Goal: Information Seeking & Learning: Learn about a topic

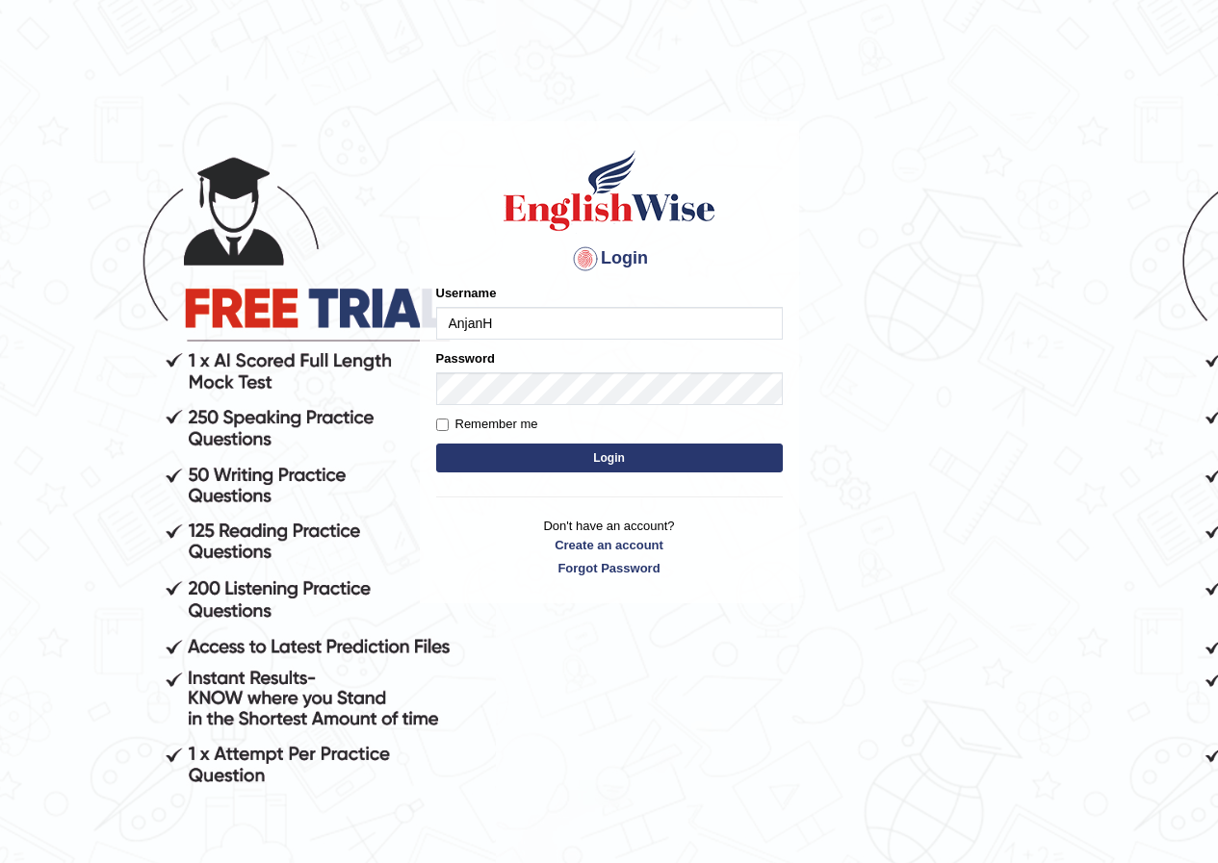
type input "AnjanH"
click at [625, 462] on button "Login" at bounding box center [609, 458] width 347 height 29
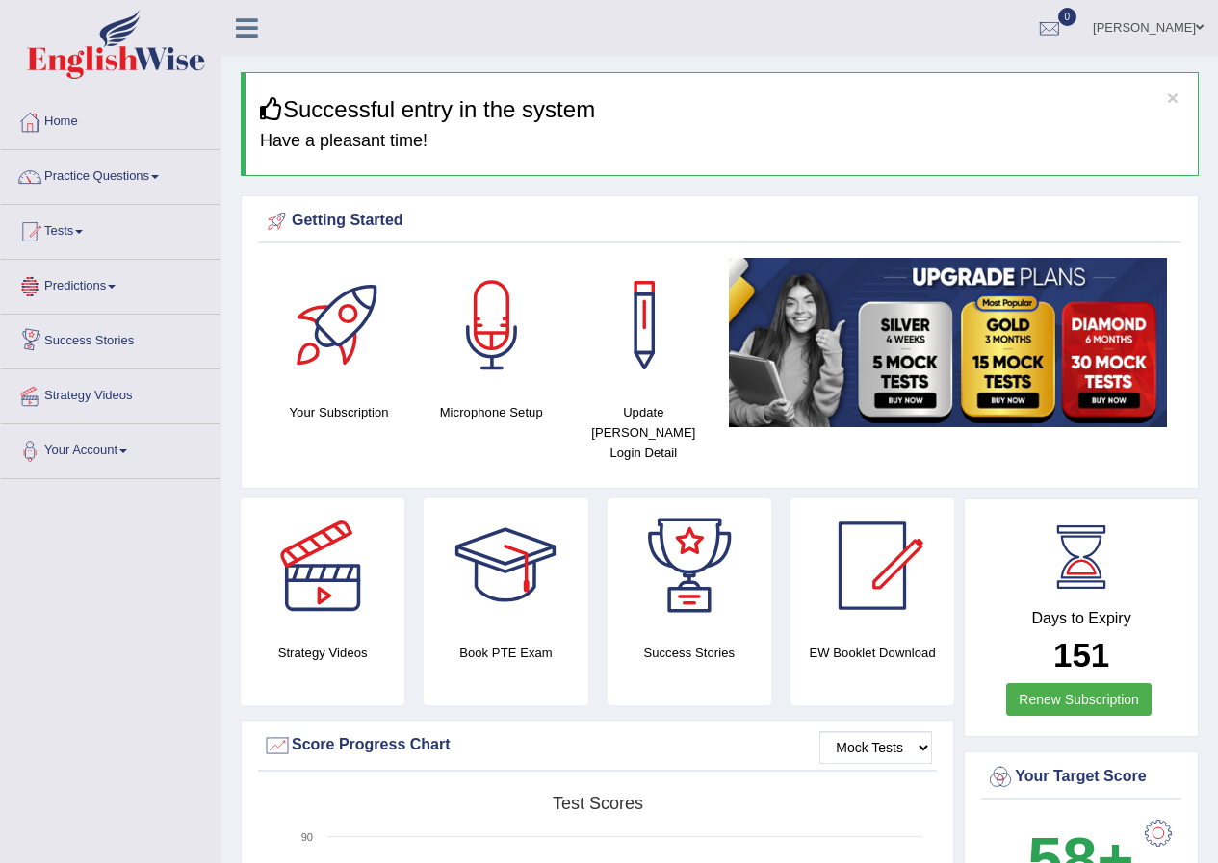
click at [132, 176] on link "Practice Questions" at bounding box center [110, 174] width 219 height 48
click at [137, 179] on link "Practice Questions" at bounding box center [110, 174] width 219 height 48
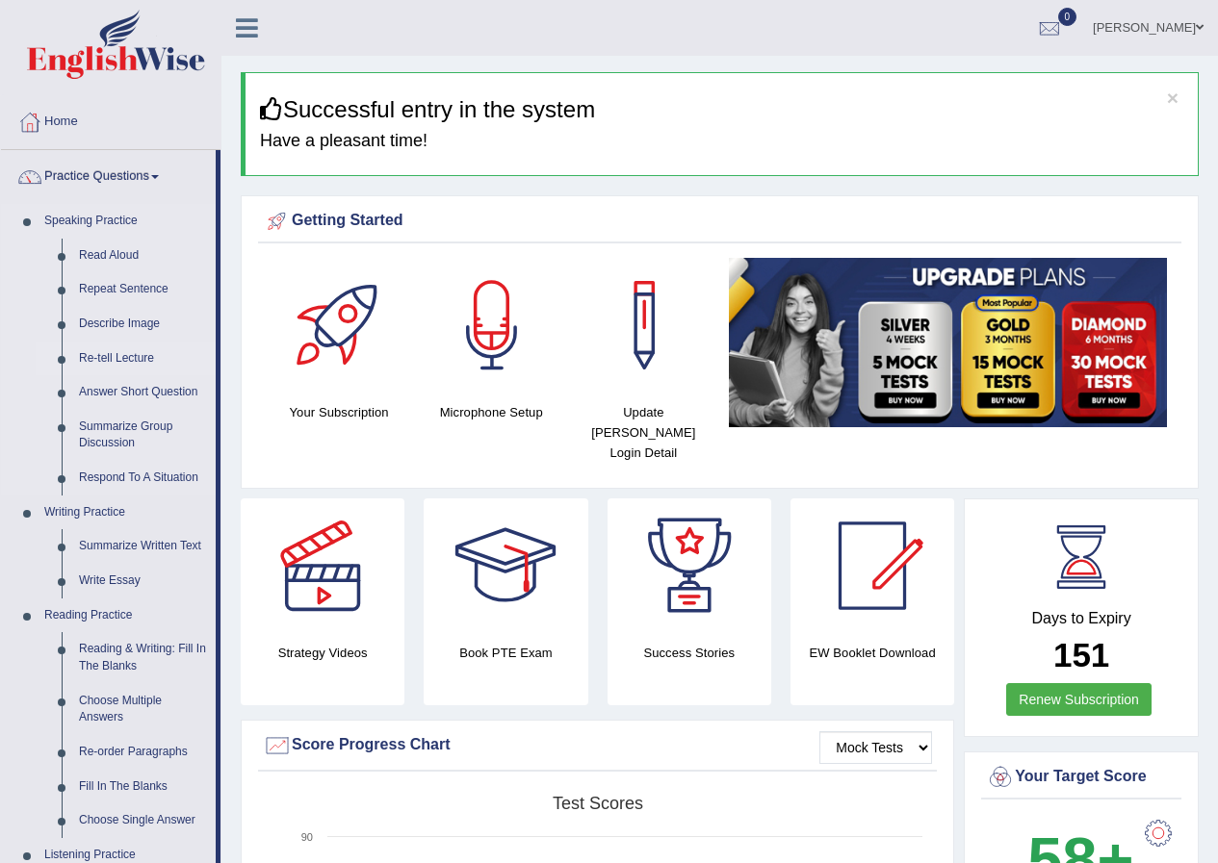
click at [116, 352] on link "Re-tell Lecture" at bounding box center [142, 359] width 145 height 35
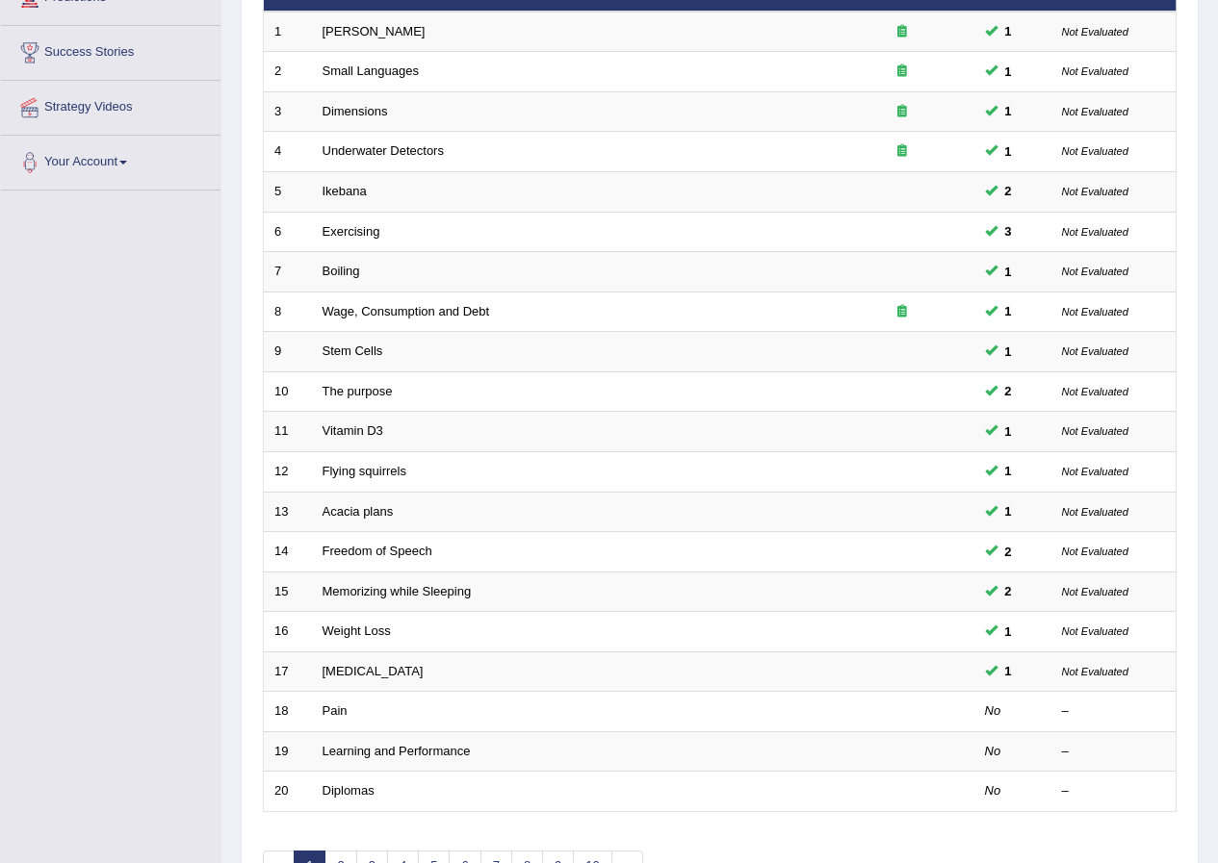
scroll to position [411, 0]
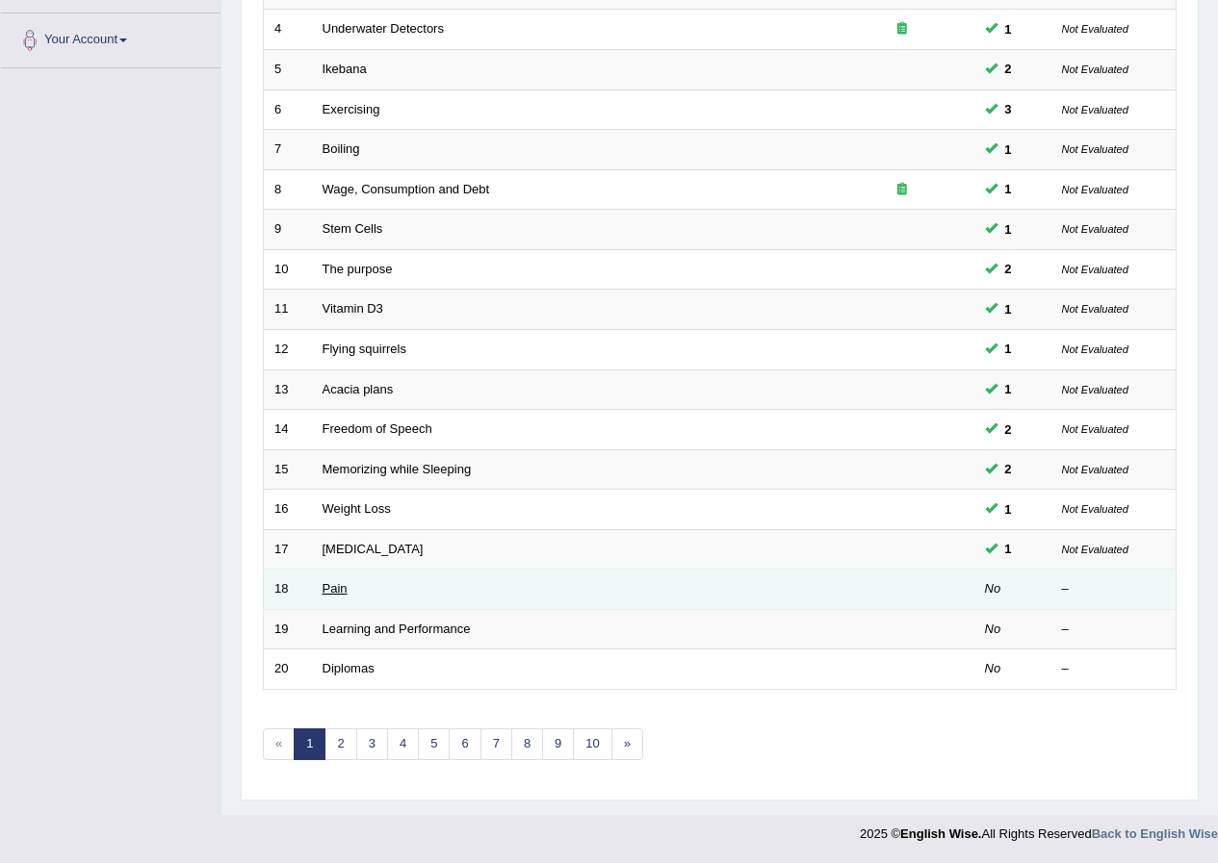
click at [343, 588] on link "Pain" at bounding box center [334, 588] width 25 height 14
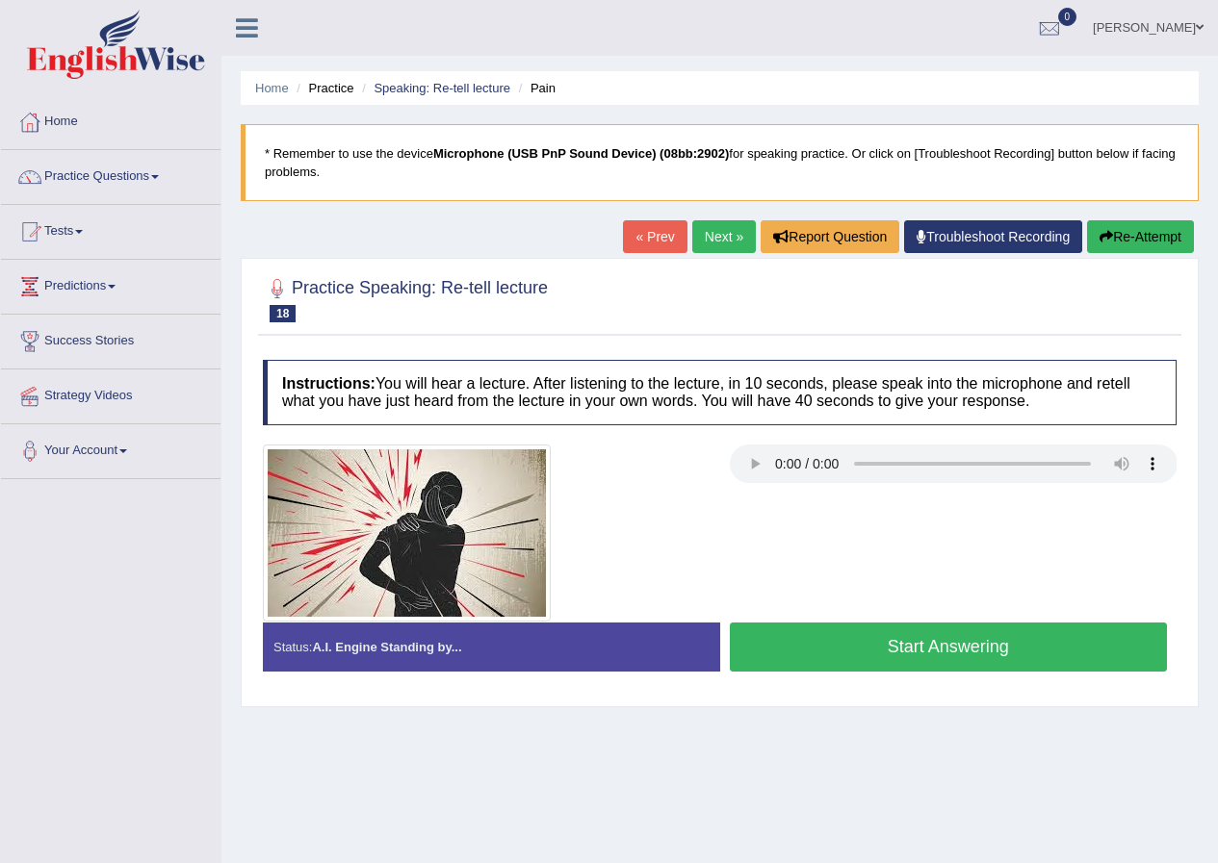
click at [968, 642] on button "Start Answering" at bounding box center [949, 647] width 438 height 49
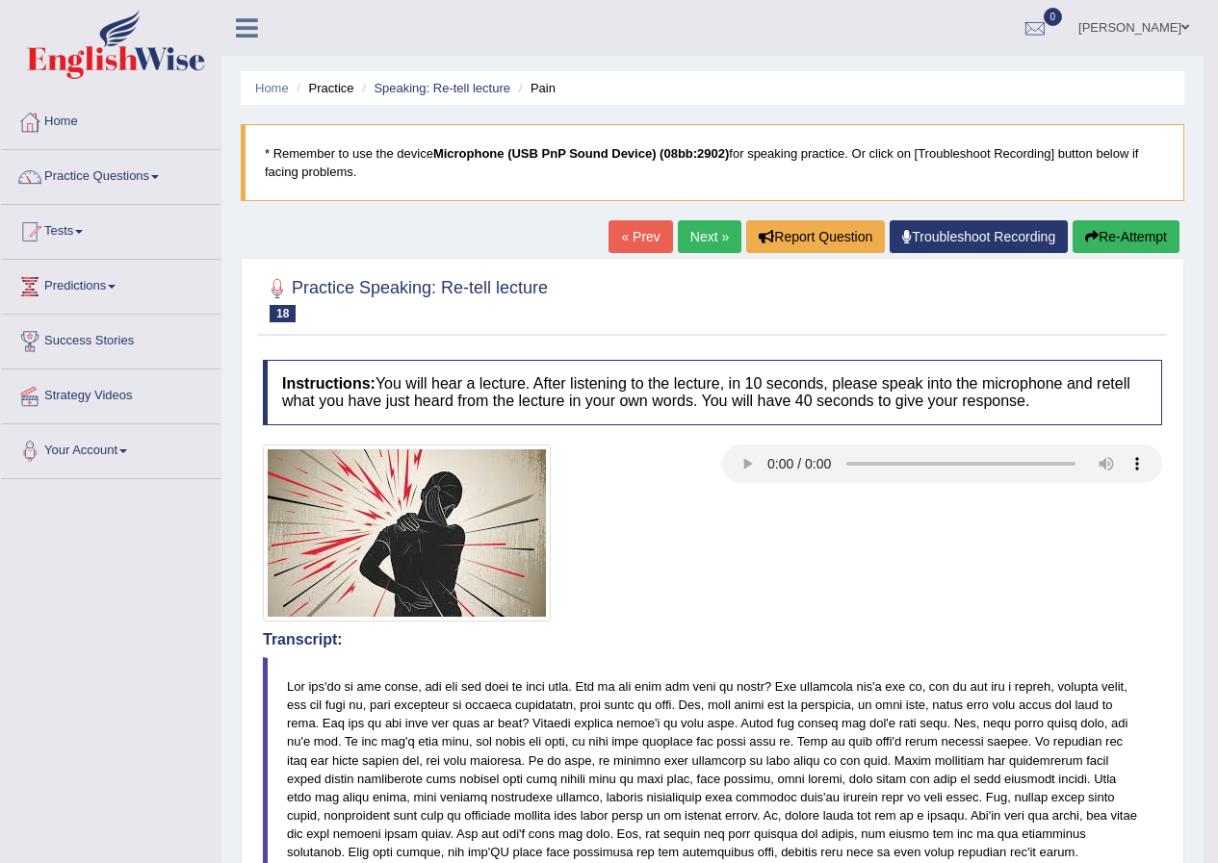
click at [1132, 234] on button "Re-Attempt" at bounding box center [1125, 236] width 107 height 33
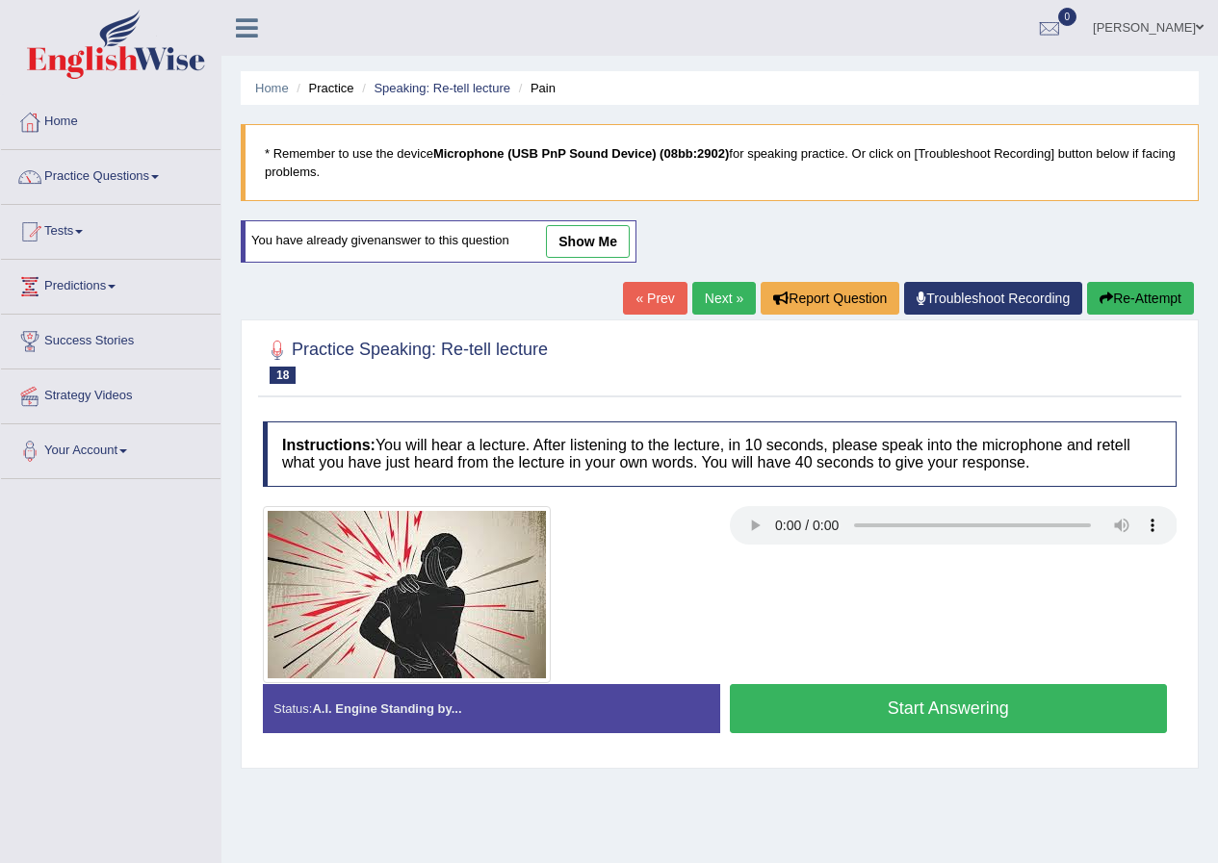
click at [1061, 715] on button "Start Answering" at bounding box center [949, 708] width 438 height 49
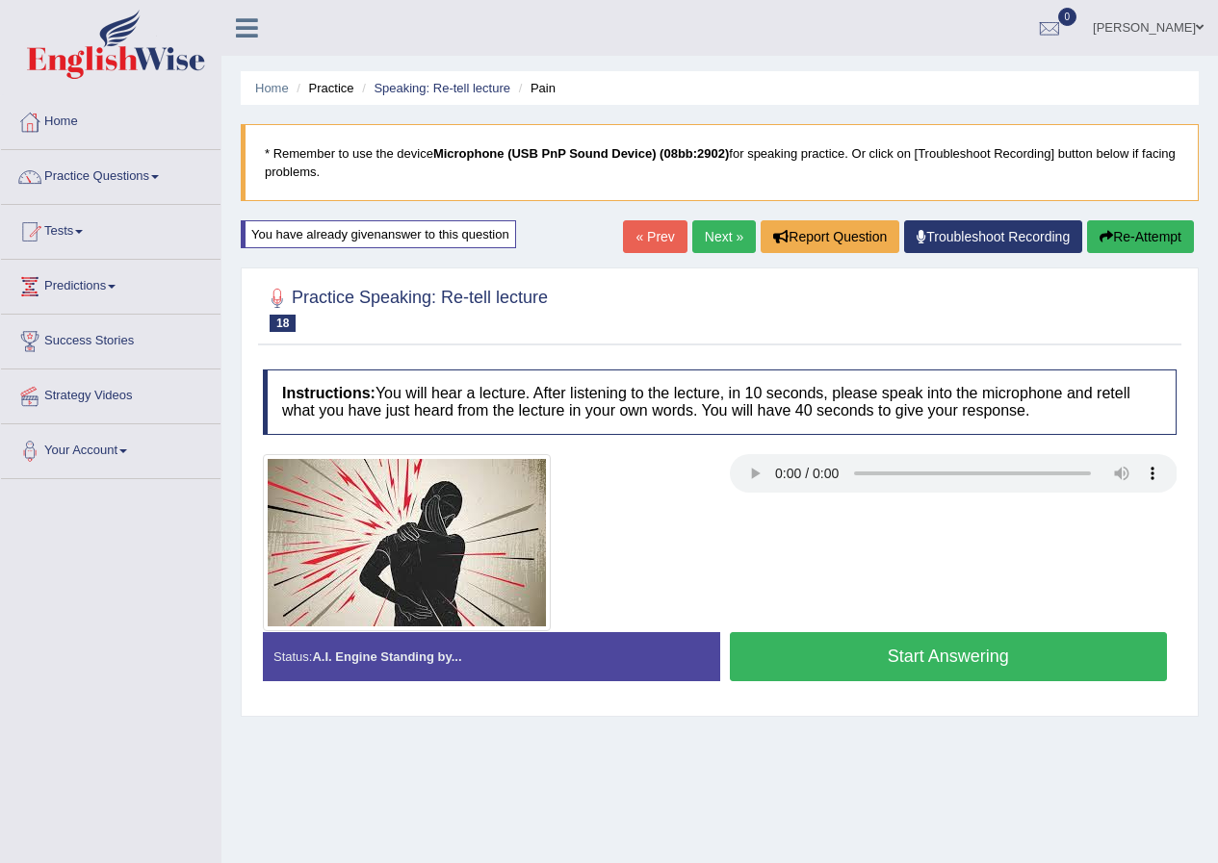
click at [1061, 715] on div "Practice Speaking: Re-tell lecture 18 Pain Instructions: You will hear a lectur…" at bounding box center [720, 492] width 958 height 449
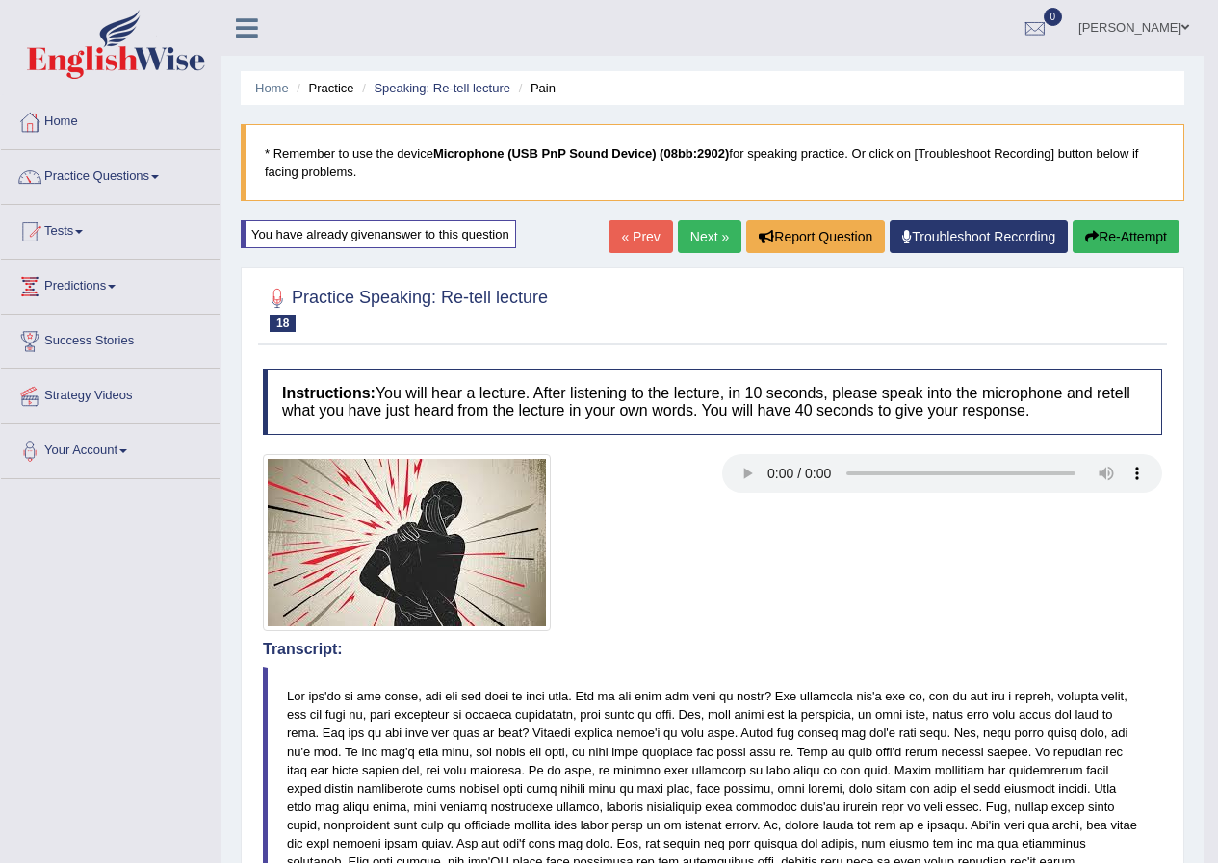
click at [1137, 231] on button "Re-Attempt" at bounding box center [1125, 236] width 107 height 33
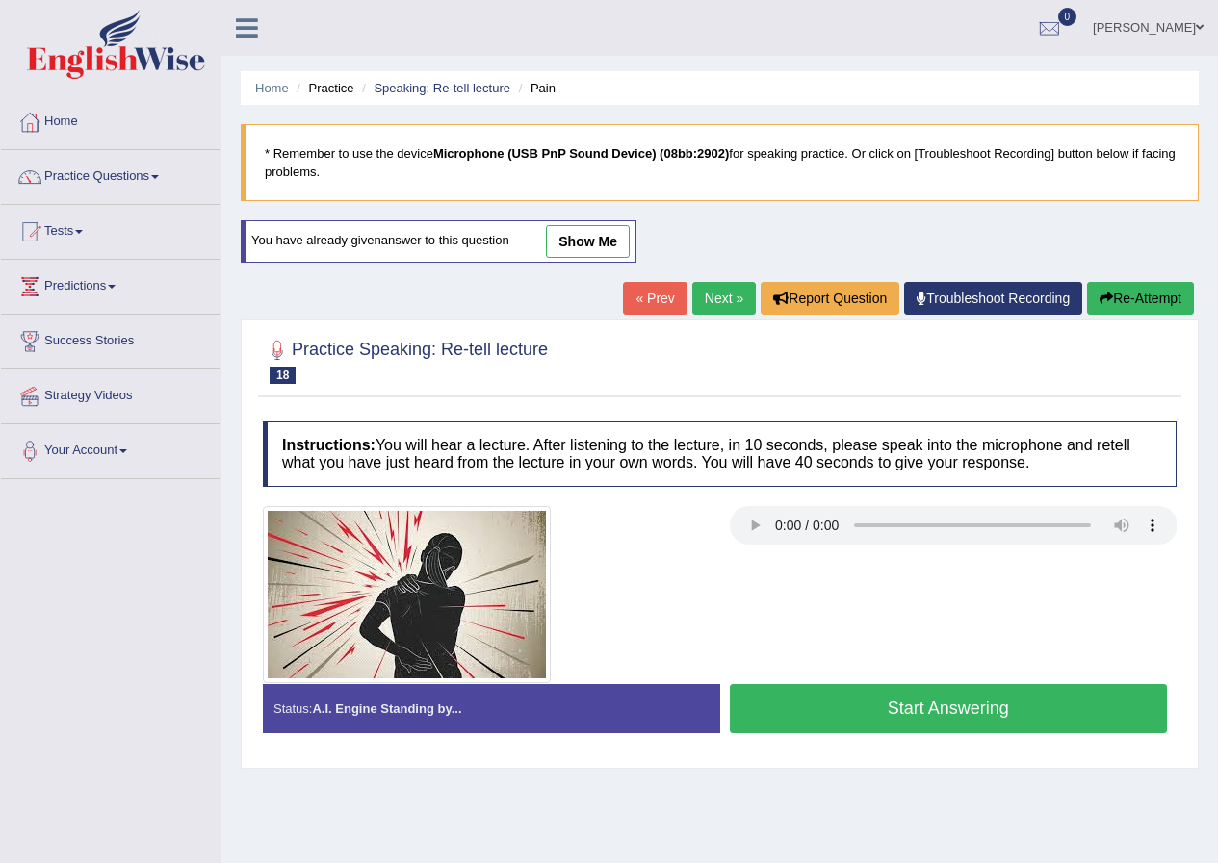
click at [1018, 725] on button "Start Answering" at bounding box center [949, 708] width 438 height 49
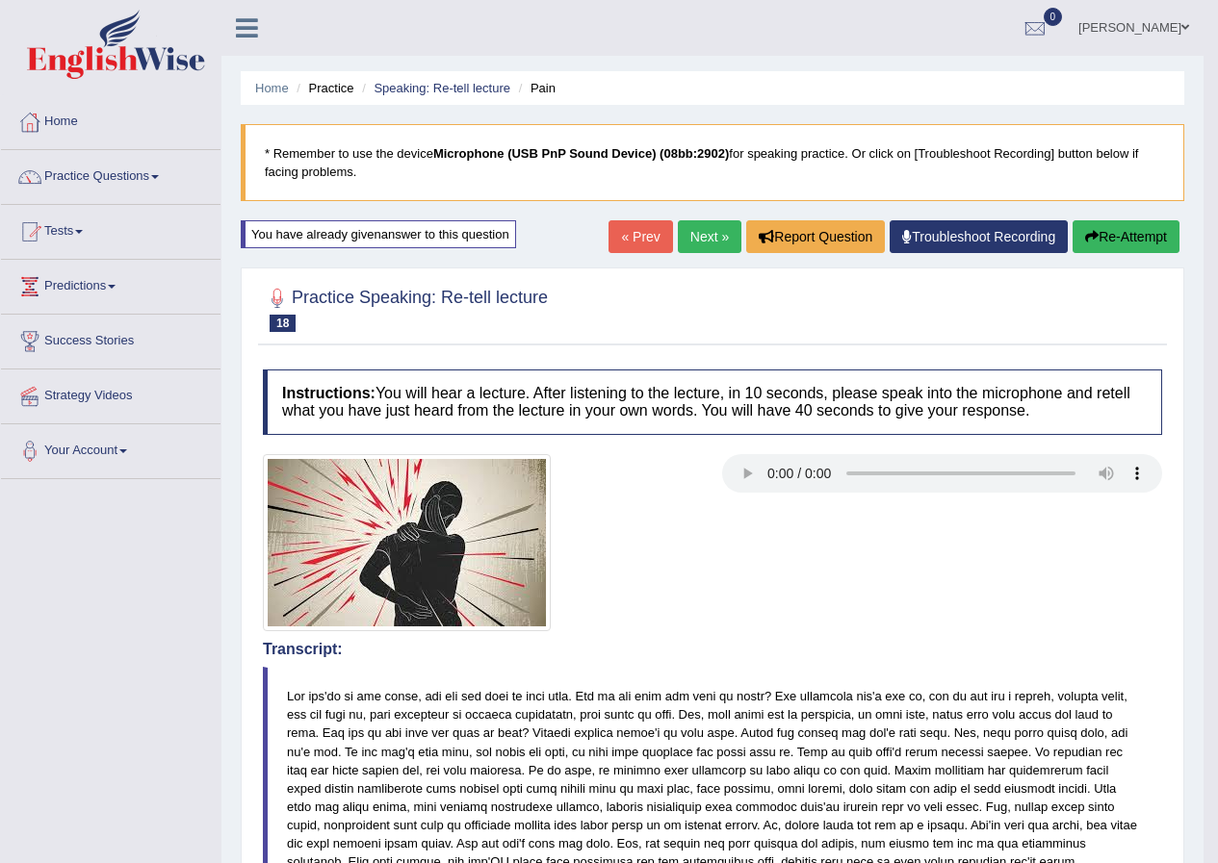
click at [710, 243] on link "Next »" at bounding box center [710, 236] width 64 height 33
click at [709, 243] on link "Next »" at bounding box center [710, 236] width 64 height 33
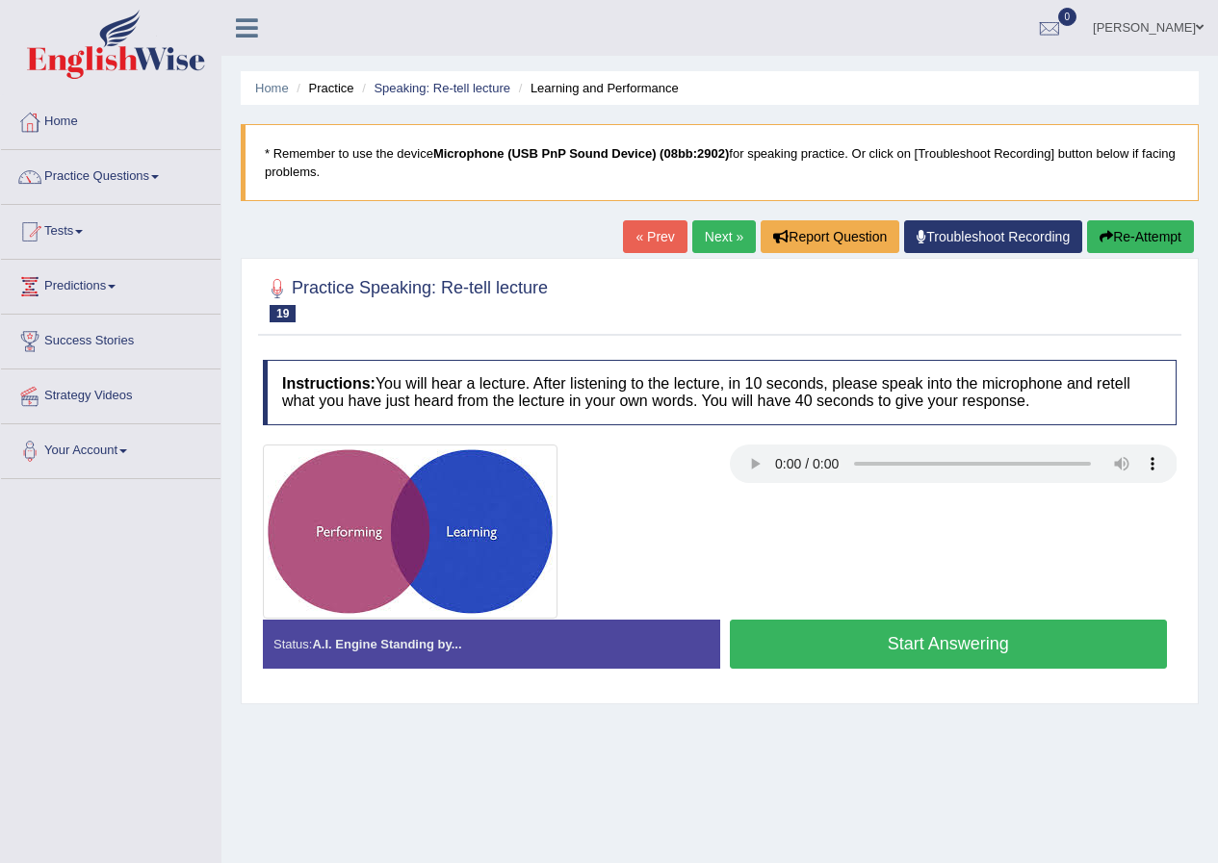
click at [942, 650] on button "Start Answering" at bounding box center [949, 644] width 438 height 49
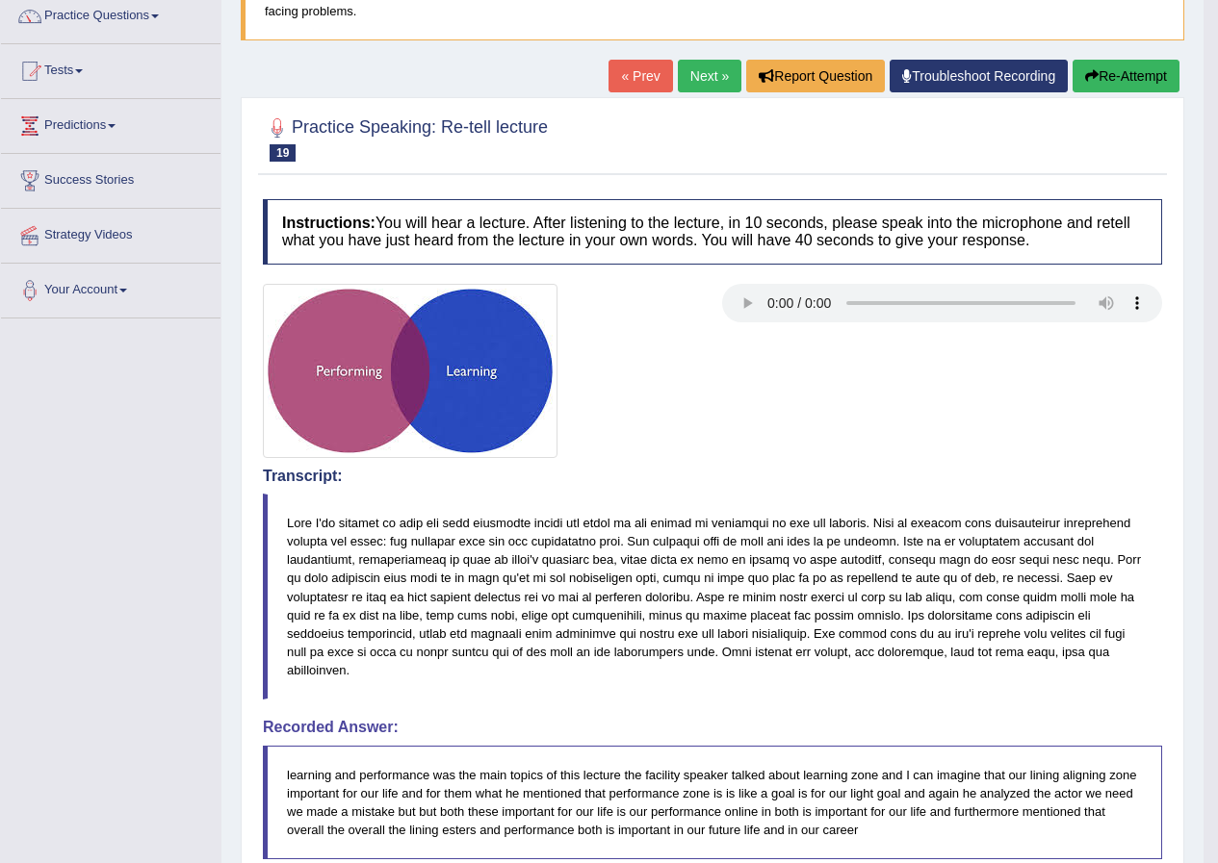
scroll to position [155, 0]
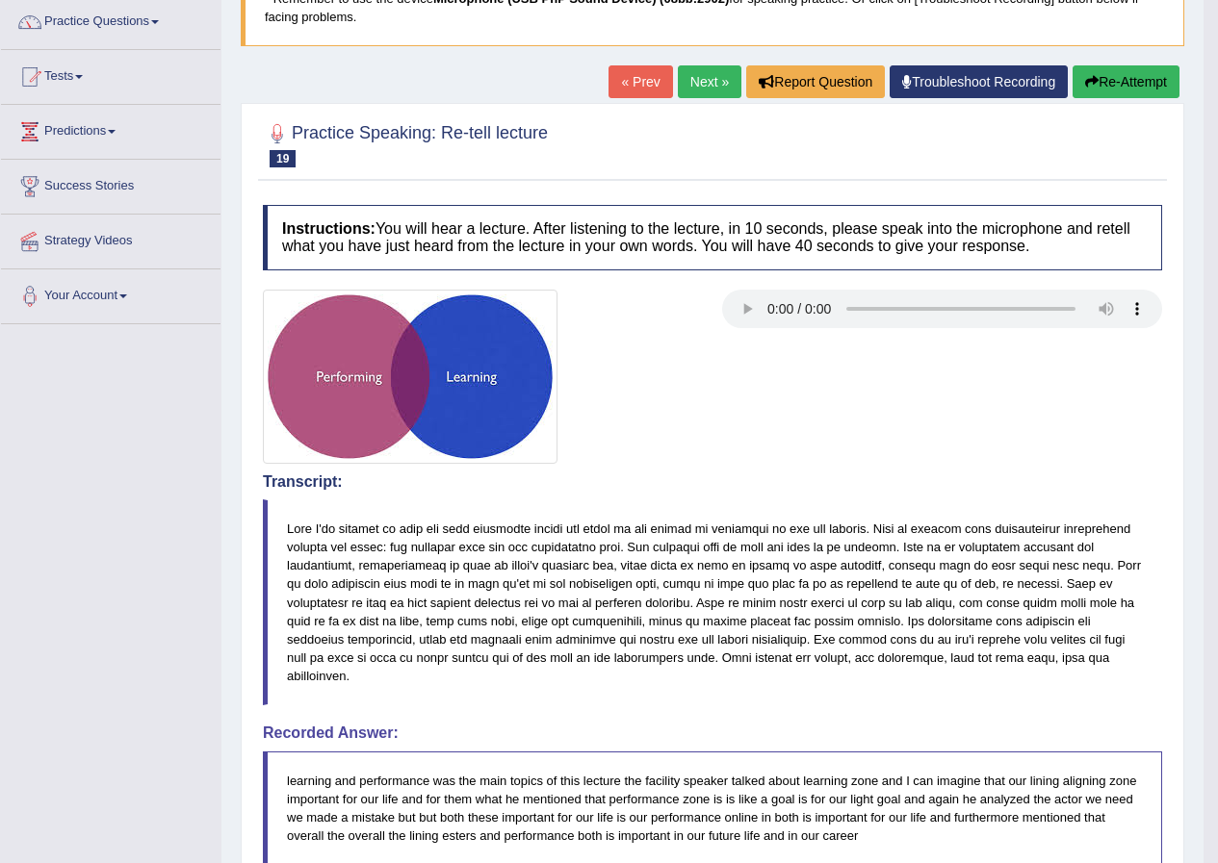
click at [720, 80] on link "Next »" at bounding box center [710, 81] width 64 height 33
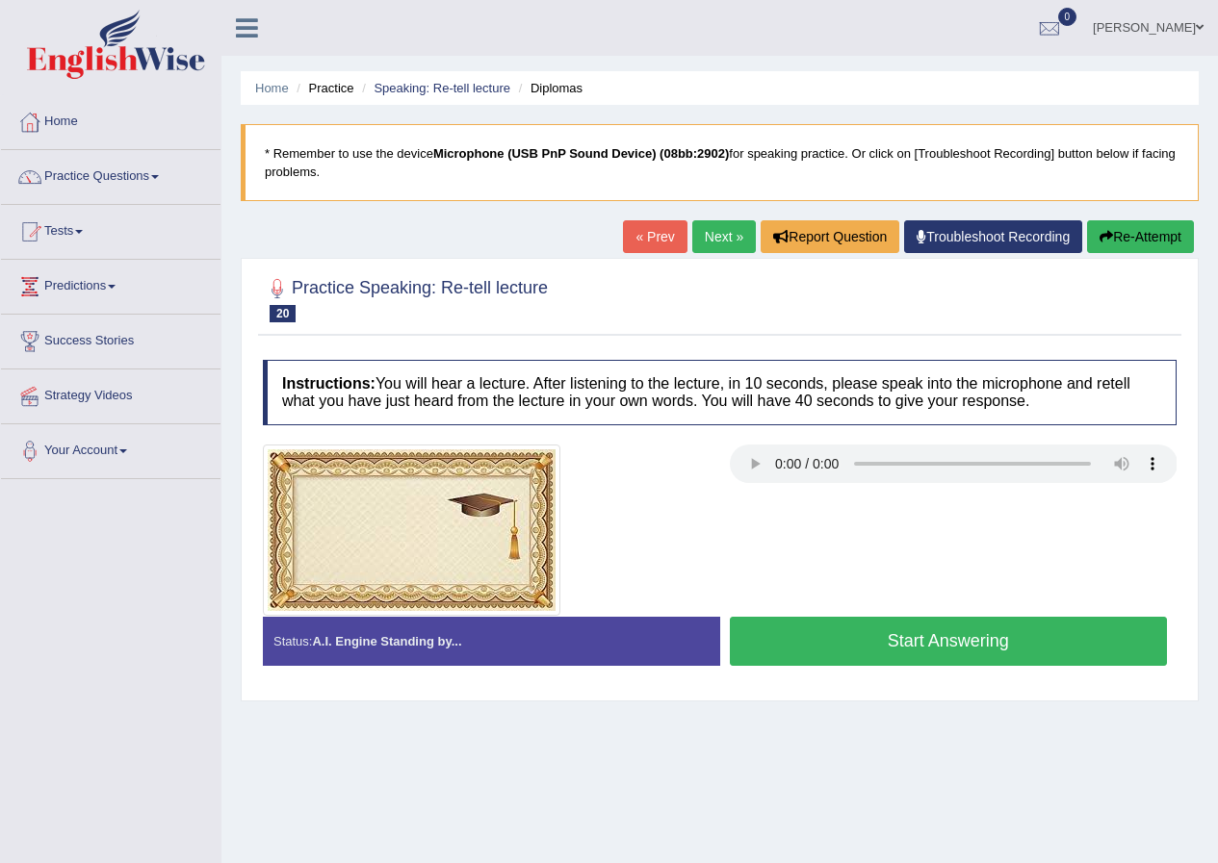
click at [908, 655] on button "Start Answering" at bounding box center [949, 641] width 438 height 49
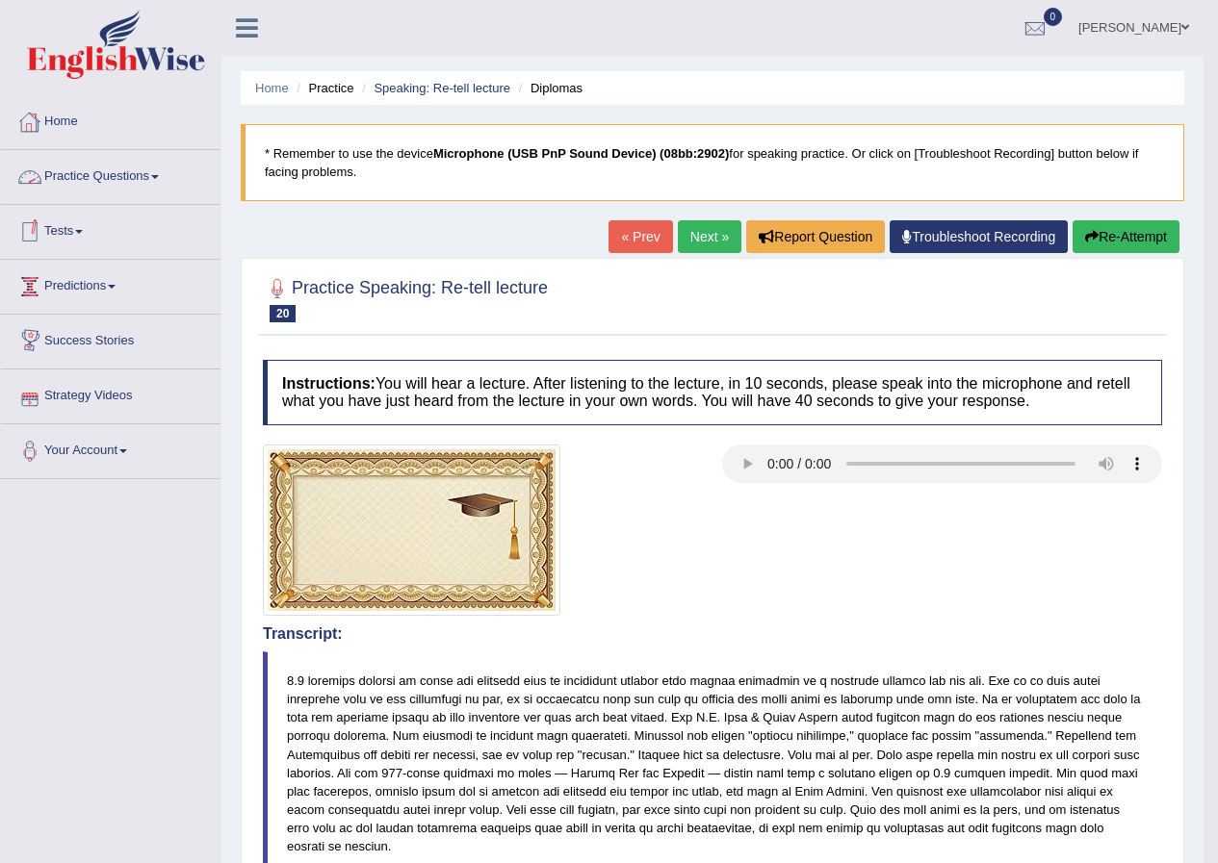
click at [97, 173] on link "Practice Questions" at bounding box center [110, 174] width 219 height 48
click at [97, 173] on link "Practice Questions" at bounding box center [108, 174] width 215 height 48
click at [84, 171] on link "Practice Questions" at bounding box center [110, 174] width 219 height 48
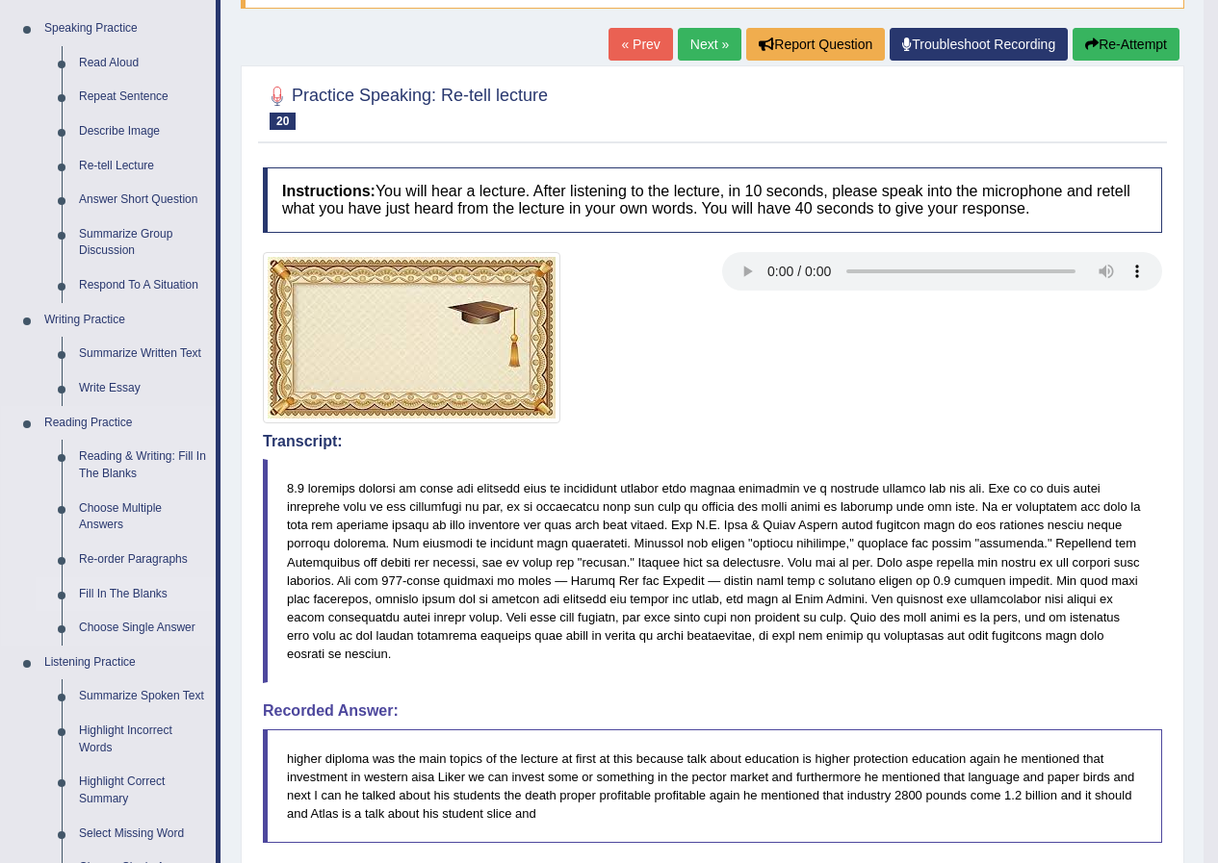
scroll to position [289, 0]
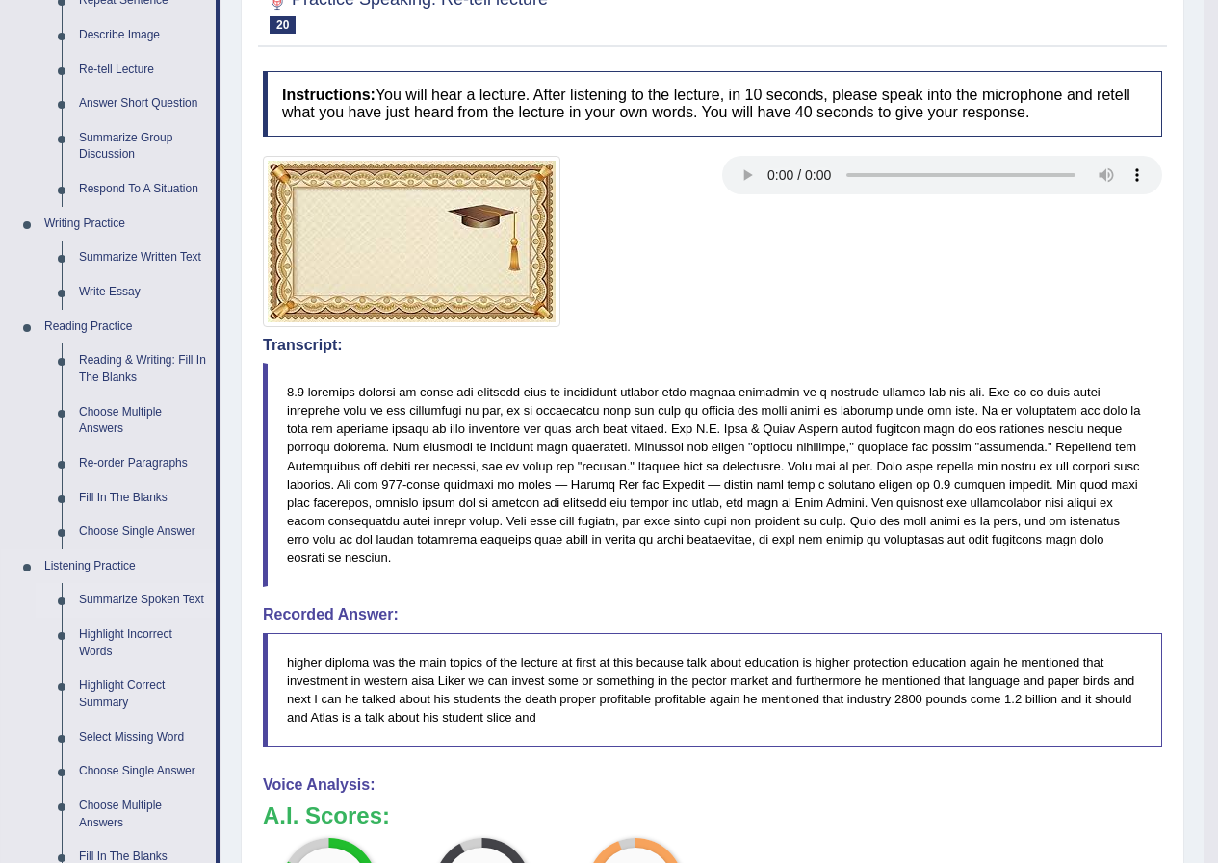
click at [177, 596] on link "Summarize Spoken Text" at bounding box center [142, 600] width 145 height 35
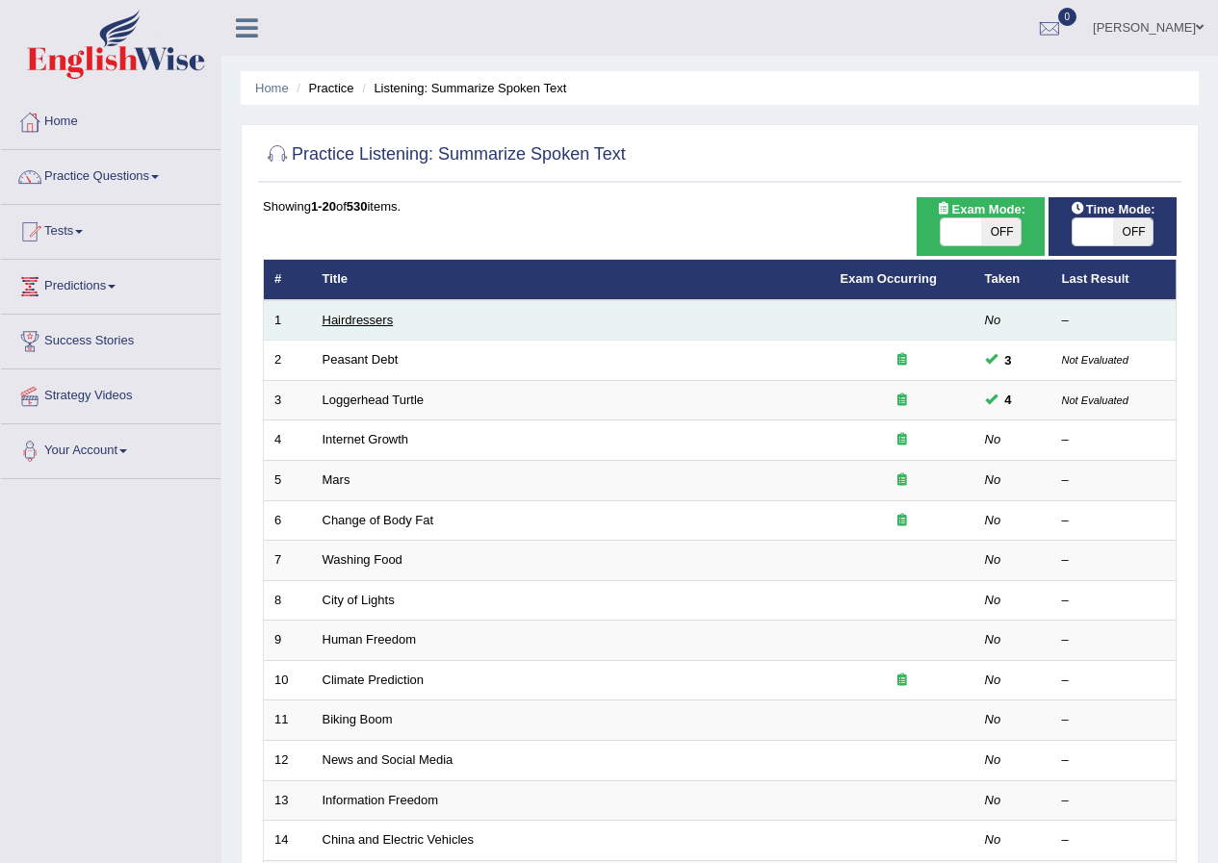
click at [372, 321] on link "Hairdressers" at bounding box center [357, 320] width 71 height 14
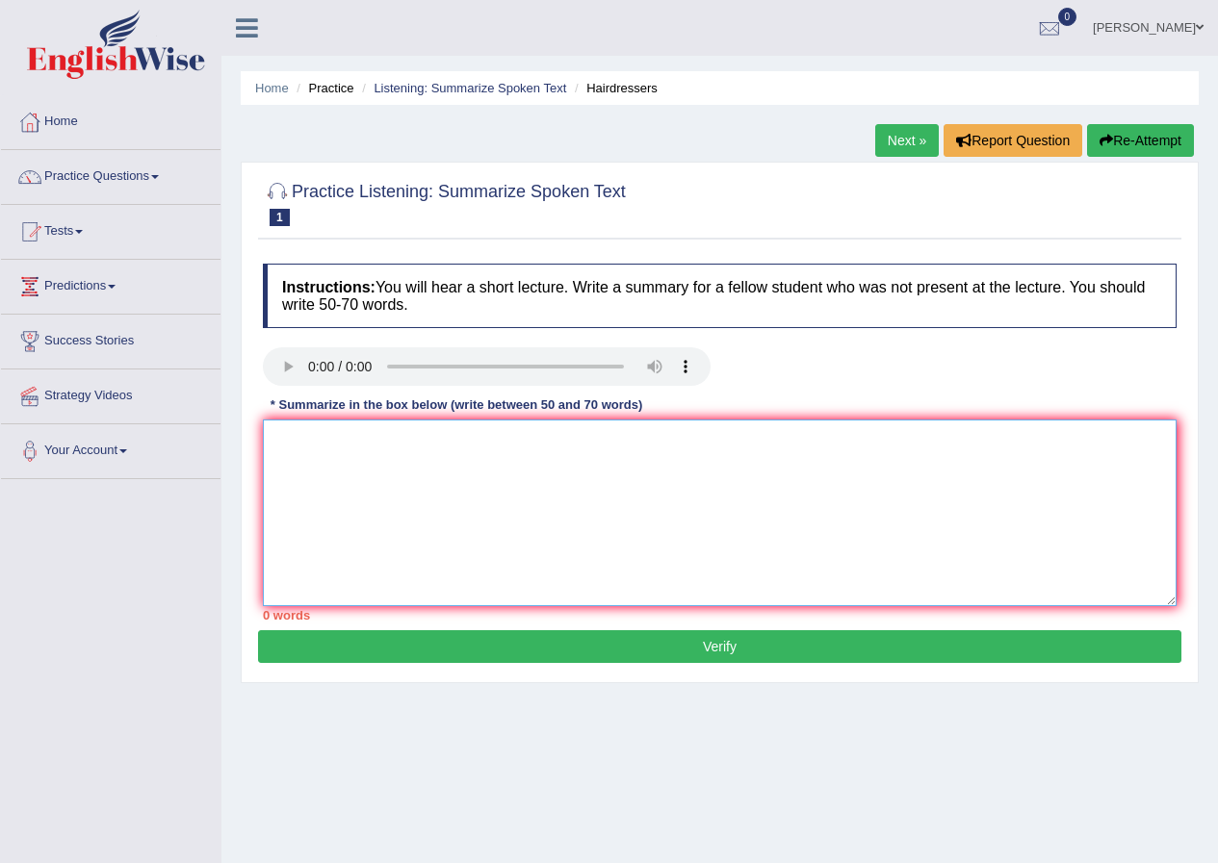
click at [347, 467] on textarea at bounding box center [719, 513] width 913 height 187
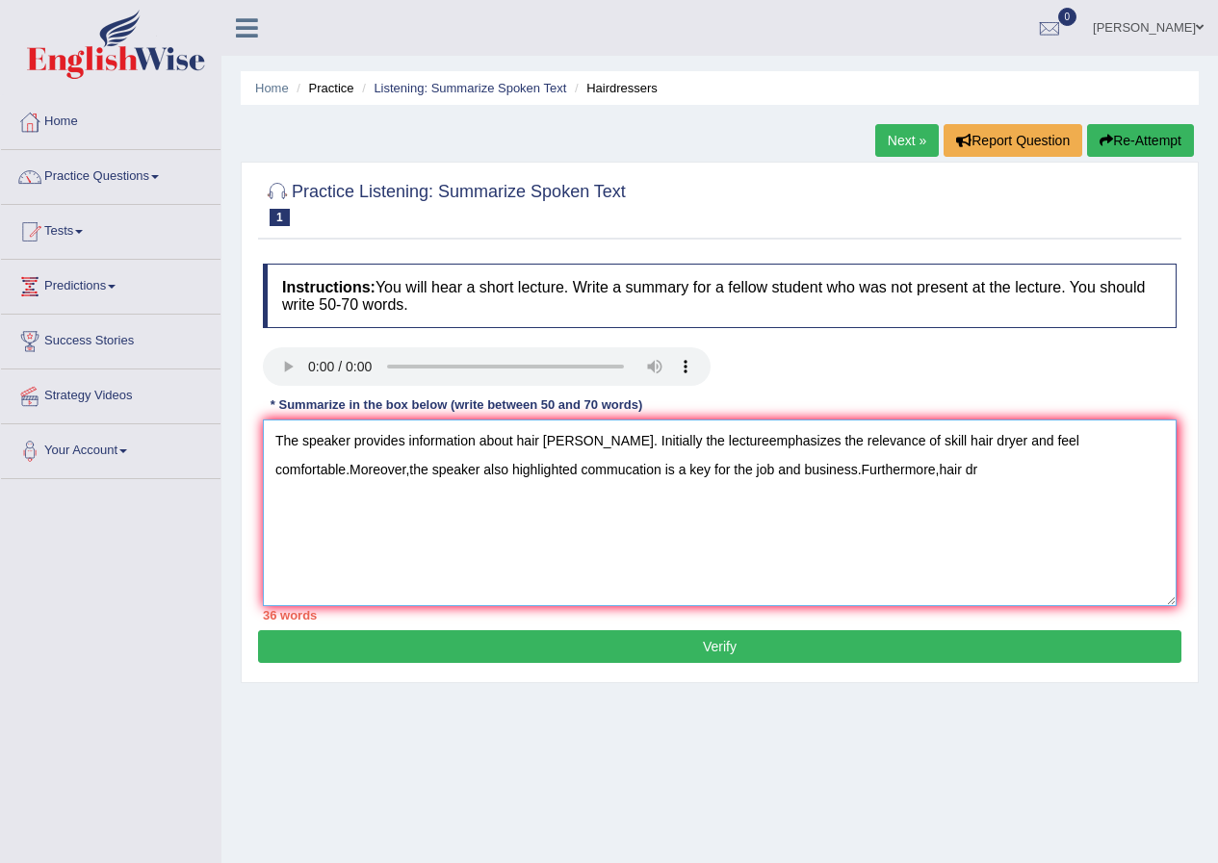
click at [577, 438] on textarea "The speaker provides information about hair [PERSON_NAME]. Initially the lectur…" at bounding box center [719, 513] width 913 height 187
click at [588, 446] on textarea "The speaker provides information about hair [PERSON_NAME]. Initially the lectur…" at bounding box center [719, 513] width 913 height 187
click at [579, 439] on textarea "The speaker provides information about hair [PERSON_NAME]. Initially the lectur…" at bounding box center [719, 513] width 913 height 187
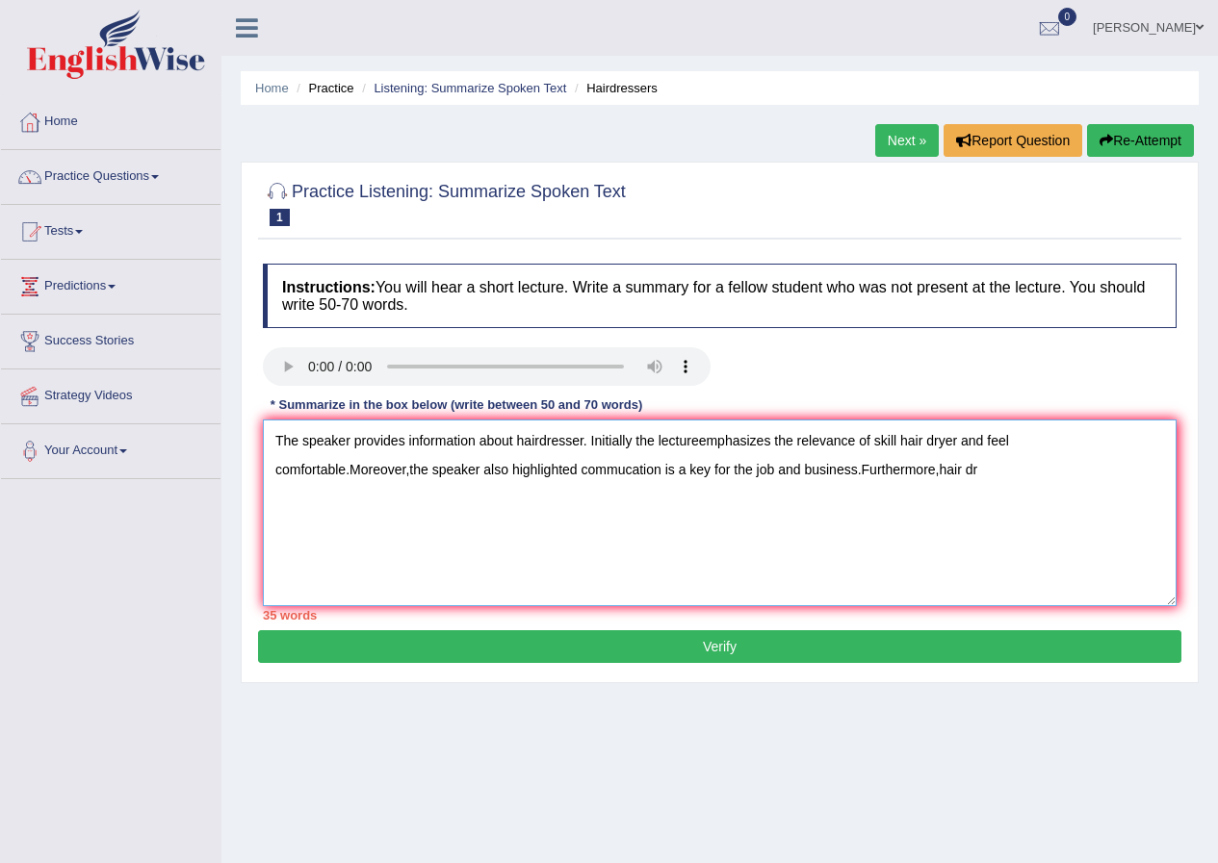
click at [956, 441] on textarea "The speaker provides information about hairdresser. Initially the lectureemphas…" at bounding box center [719, 513] width 913 height 187
drag, startPoint x: 956, startPoint y: 441, endPoint x: 981, endPoint y: 443, distance: 25.1
click at [956, 441] on textarea "The speaker provides information about hairdresser. Initially the lectureemphas…" at bounding box center [719, 513] width 913 height 187
drag, startPoint x: 981, startPoint y: 466, endPoint x: 1026, endPoint y: 475, distance: 46.3
click at [982, 466] on textarea "The speaker provides information about hairdresser. Initially the lectureemphas…" at bounding box center [719, 513] width 913 height 187
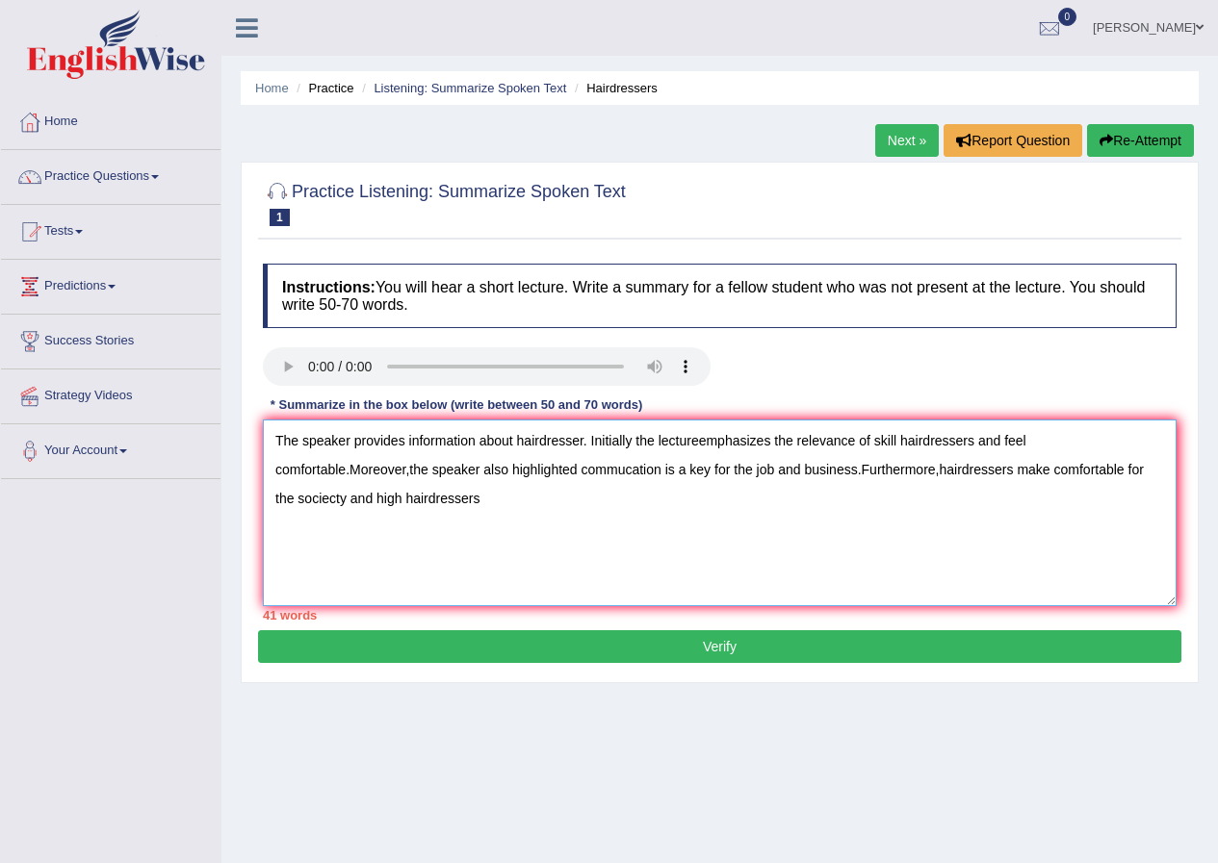
click at [400, 496] on textarea "The speaker provides information about hairdresser. Initially the lectureemphas…" at bounding box center [719, 513] width 913 height 187
click at [334, 503] on textarea "The speaker provides information about hairdresser. Initially the lectureemphas…" at bounding box center [719, 513] width 913 height 187
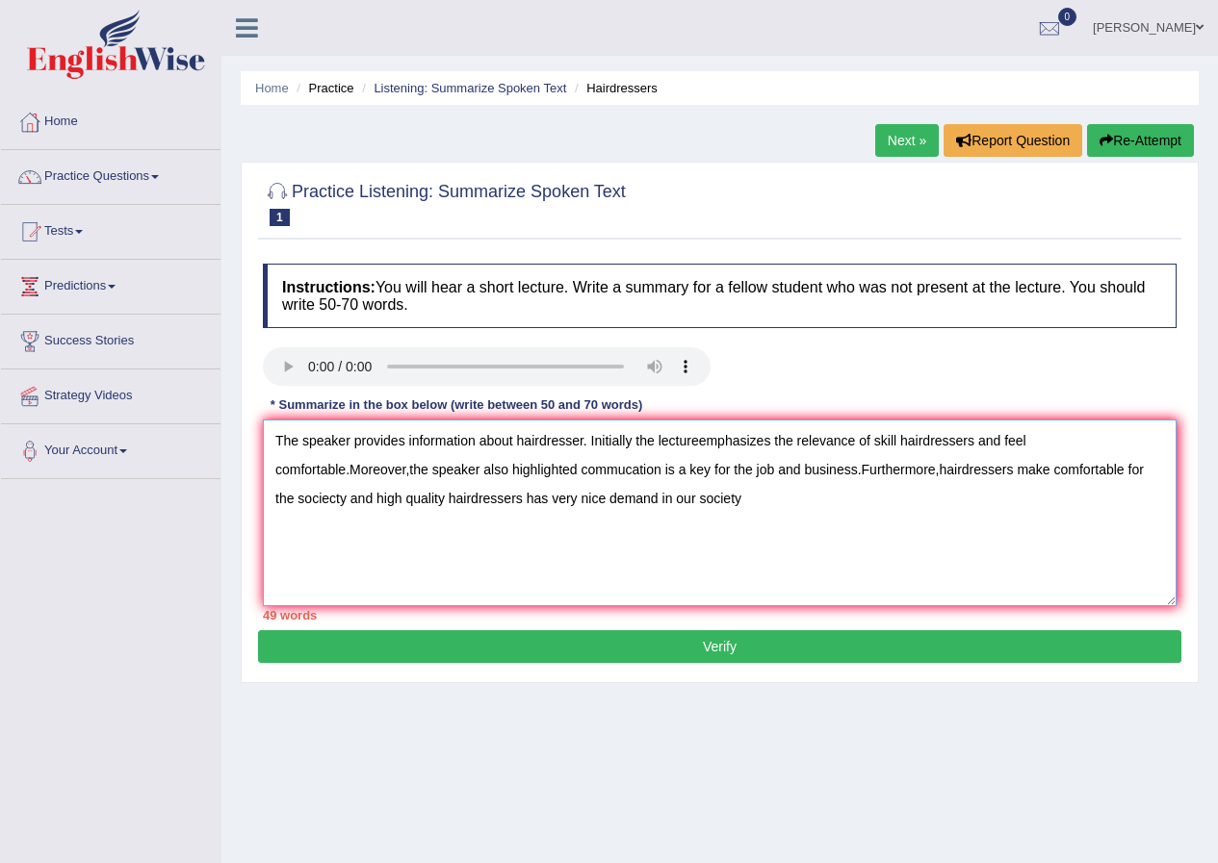
click at [370, 521] on textarea "The speaker provides information about hairdresser. Initially the lectureemphas…" at bounding box center [719, 513] width 913 height 187
click at [337, 499] on textarea "The speaker provides information about hairdresser. Initially the lectureemphas…" at bounding box center [719, 513] width 913 height 187
click at [747, 496] on textarea "The speaker provides information about hairdresser. Initially the lectureemphas…" at bounding box center [719, 513] width 913 height 187
drag, startPoint x: 747, startPoint y: 496, endPoint x: 759, endPoint y: 501, distance: 13.4
click at [748, 496] on textarea "The speaker provides information about hairdresser. Initially the lectureemphas…" at bounding box center [719, 513] width 913 height 187
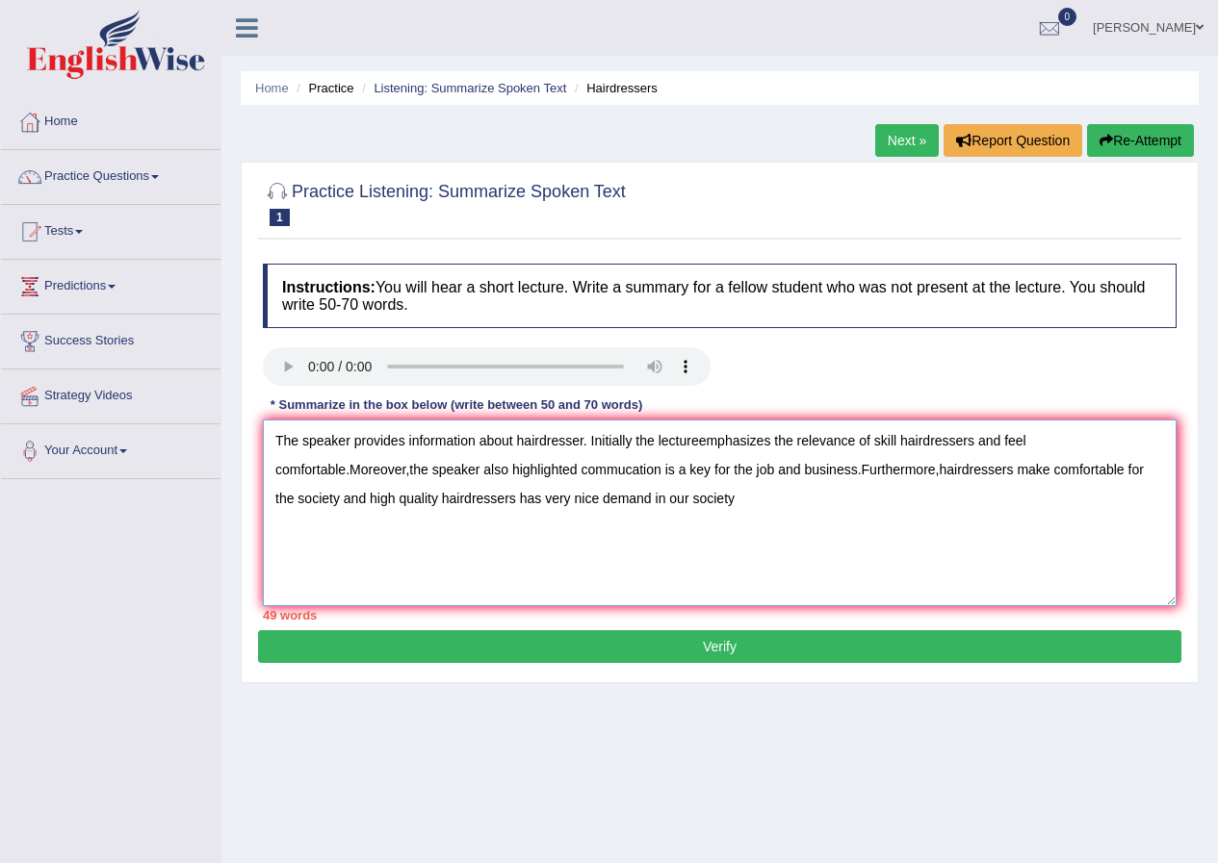
click at [760, 504] on textarea "The speaker provides information about hairdresser. Initially the lectureemphas…" at bounding box center [719, 513] width 913 height 187
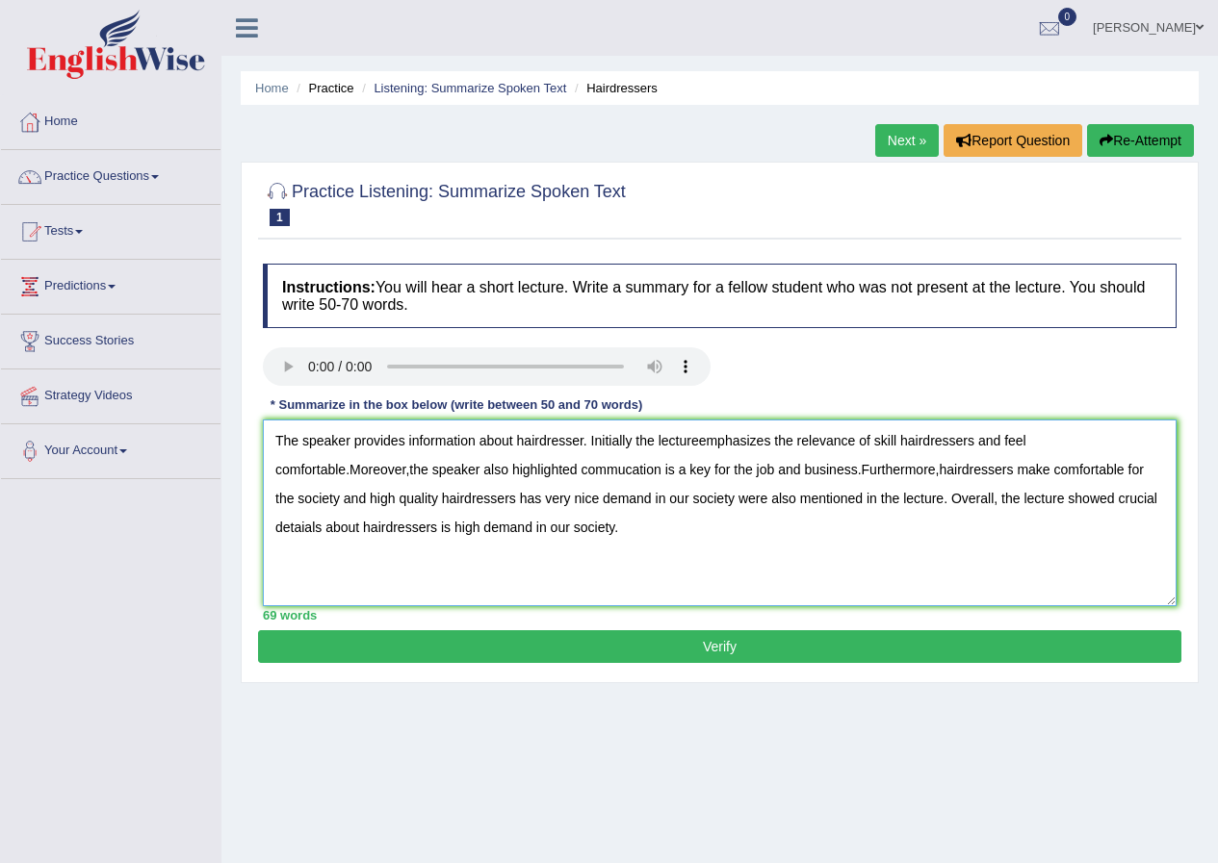
type textarea "The speaker provides information about hairdresser. Initially the lectureemphas…"
click at [813, 642] on button "Verify" at bounding box center [719, 646] width 923 height 33
drag, startPoint x: 813, startPoint y: 642, endPoint x: 801, endPoint y: 641, distance: 12.5
click at [813, 642] on div "Home Practice Listening: Summarize Spoken Text Hairdressers Next » Report Quest…" at bounding box center [719, 481] width 996 height 963
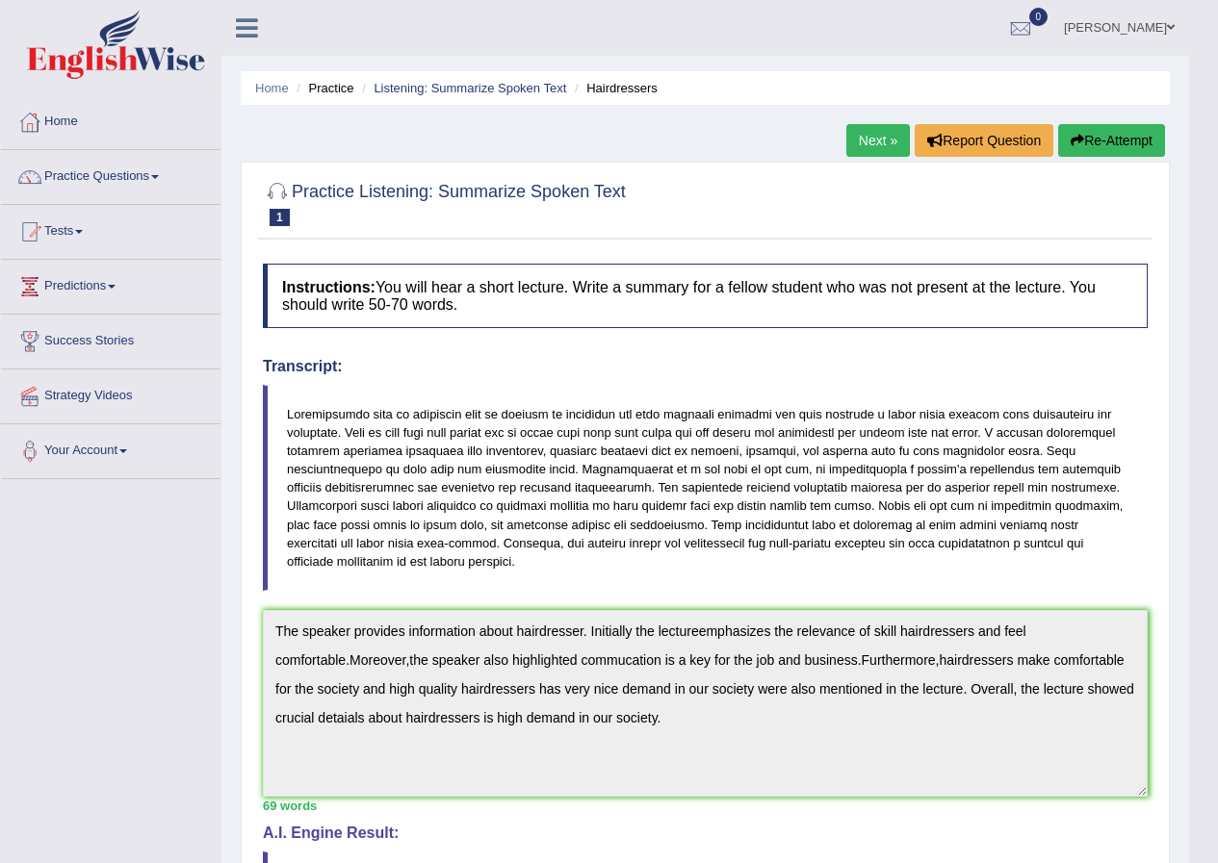
click at [876, 138] on link "Next »" at bounding box center [878, 140] width 64 height 33
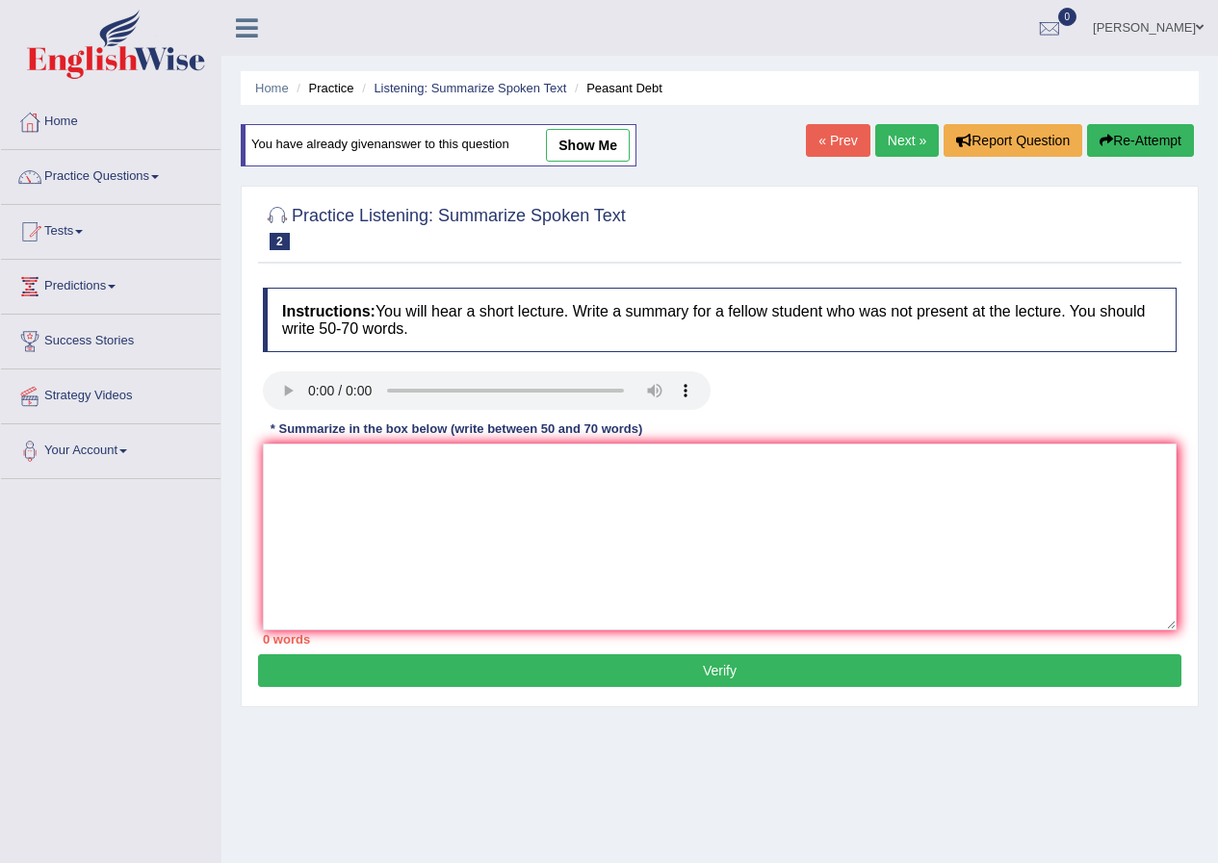
click at [594, 147] on link "show me" at bounding box center [588, 145] width 84 height 33
type textarea "The speaker provides brief information about farmers suicide. Initially, the le…"
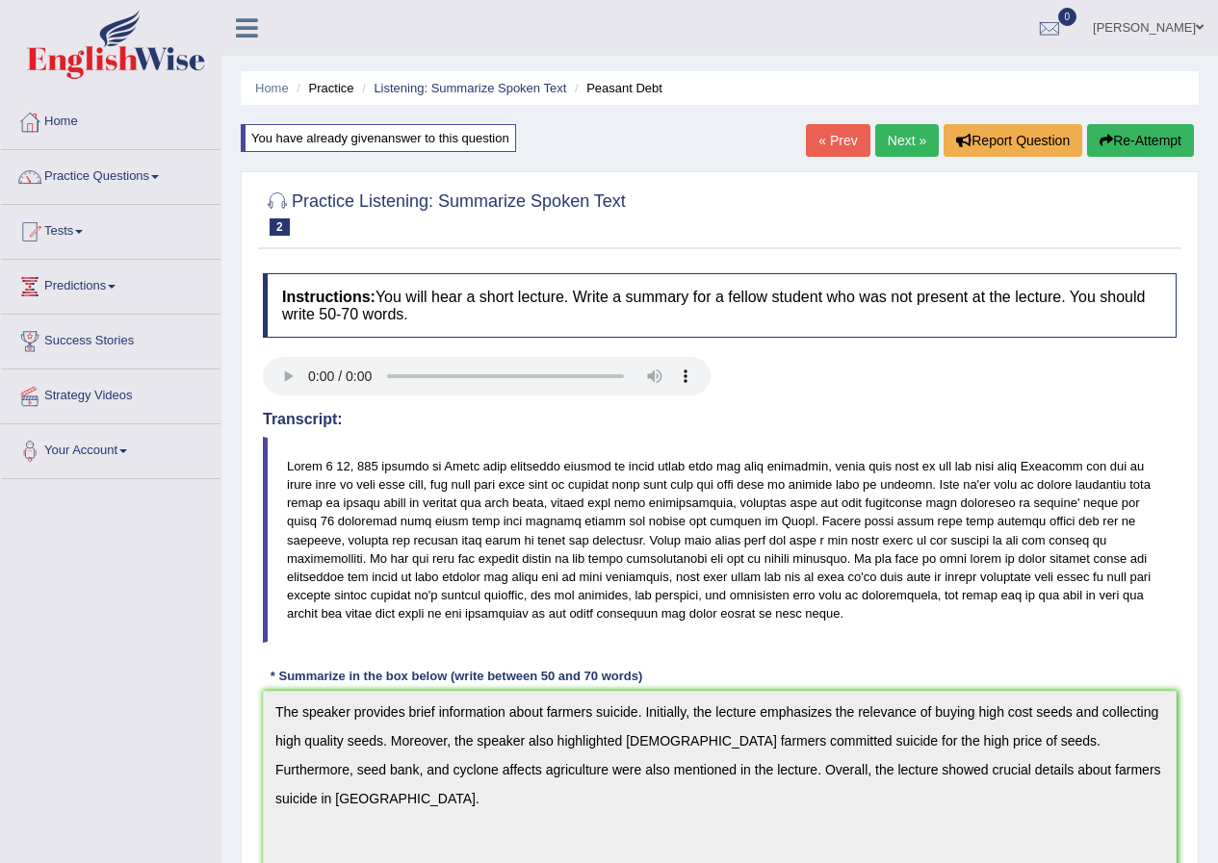
click at [837, 142] on link "« Prev" at bounding box center [838, 140] width 64 height 33
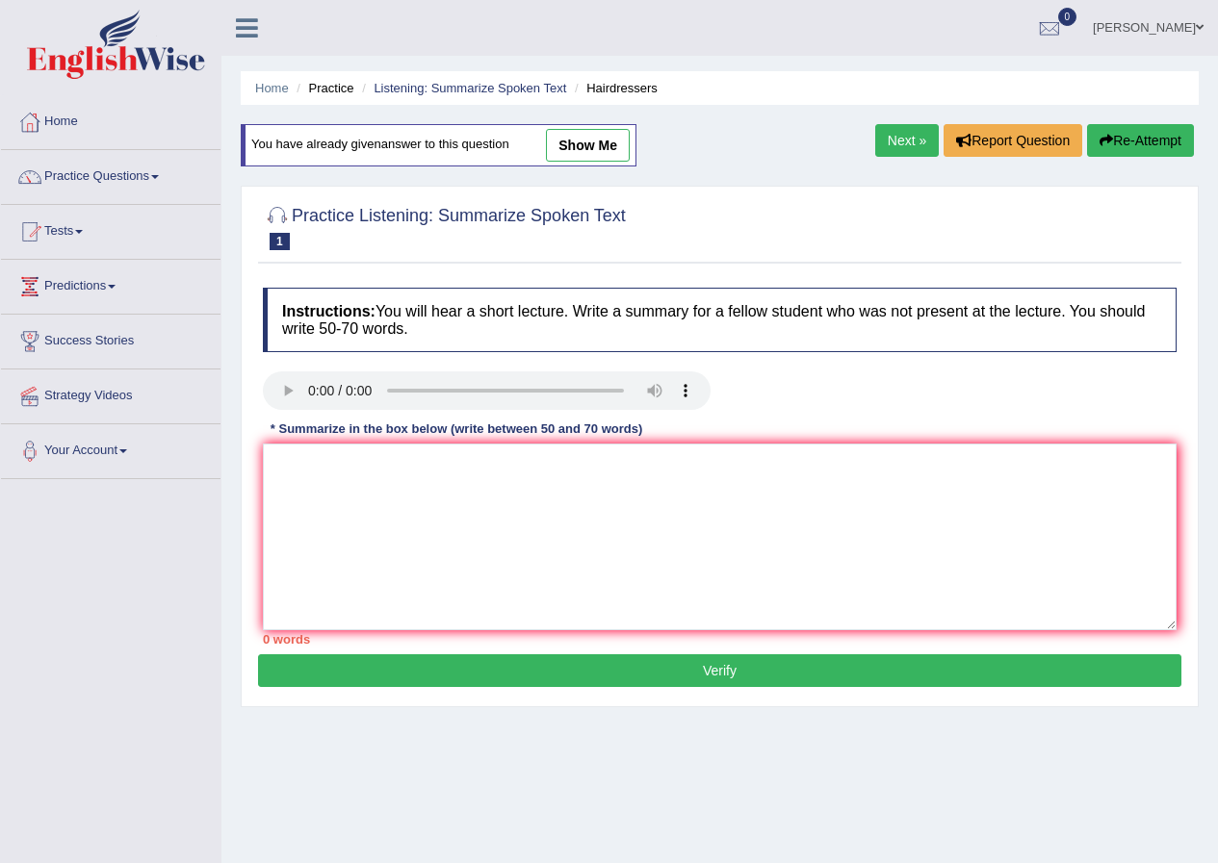
click at [603, 149] on link "show me" at bounding box center [588, 145] width 84 height 33
type textarea "The speaker provides information about hairdresser. Initially the lectureemphas…"
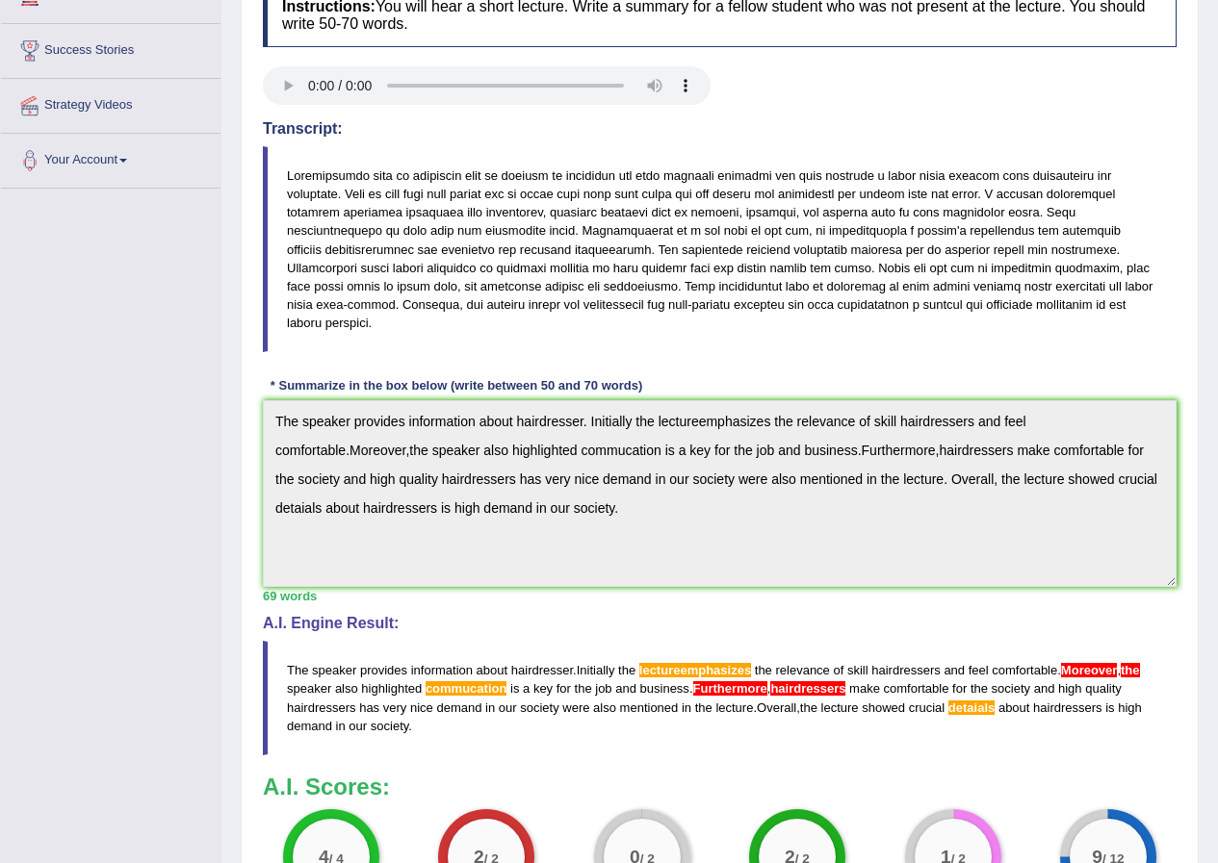
scroll to position [289, 0]
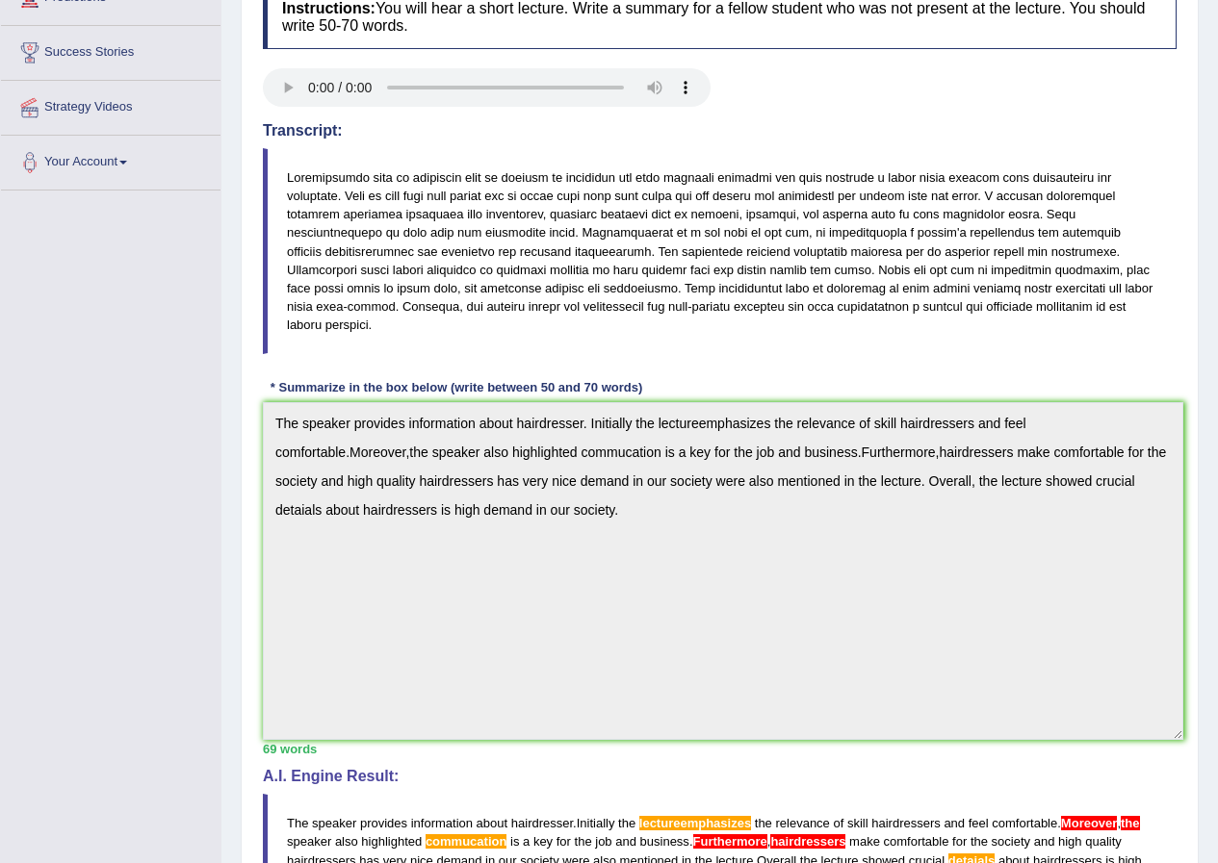
click at [1217, 593] on div "Home Practice Listening: Summarize Spoken Text Hairdressers You have already gi…" at bounding box center [719, 467] width 996 height 1513
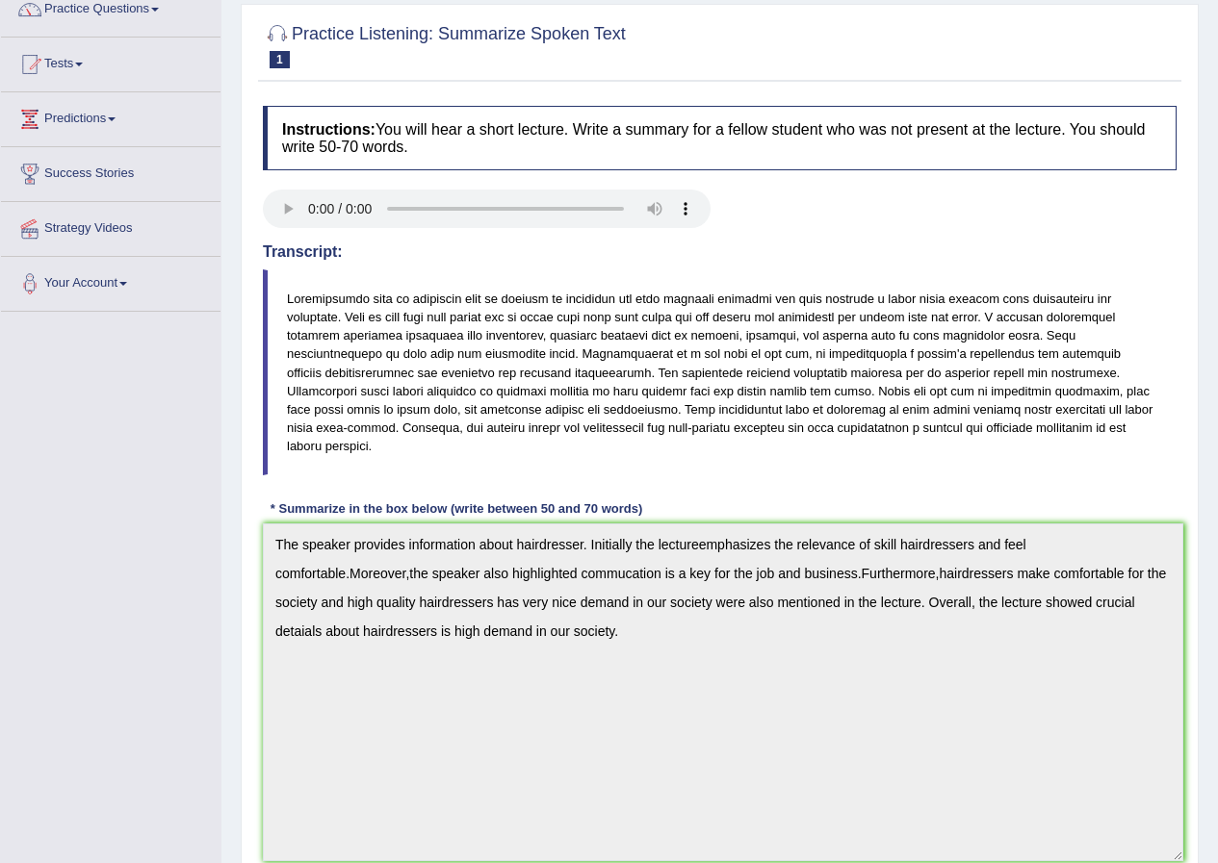
scroll to position [0, 0]
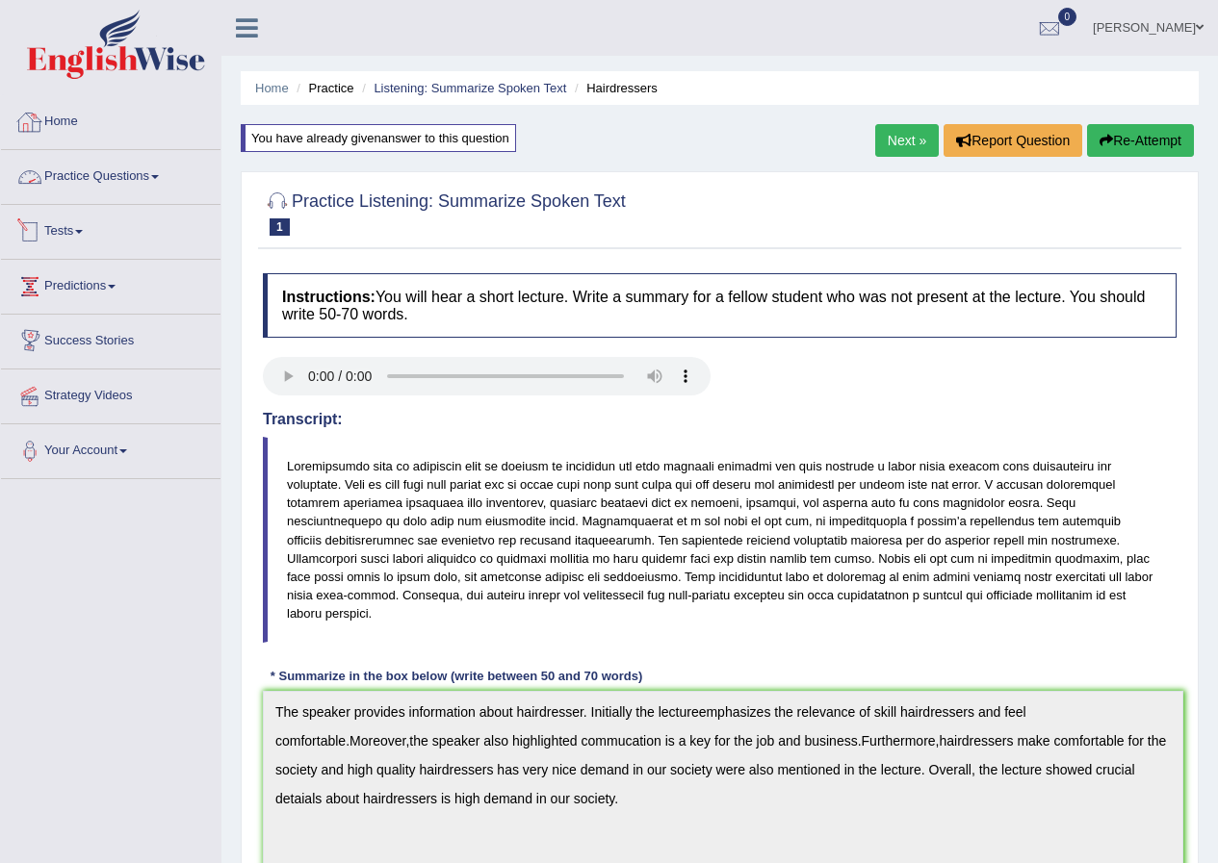
click at [66, 117] on link "Home" at bounding box center [110, 119] width 219 height 48
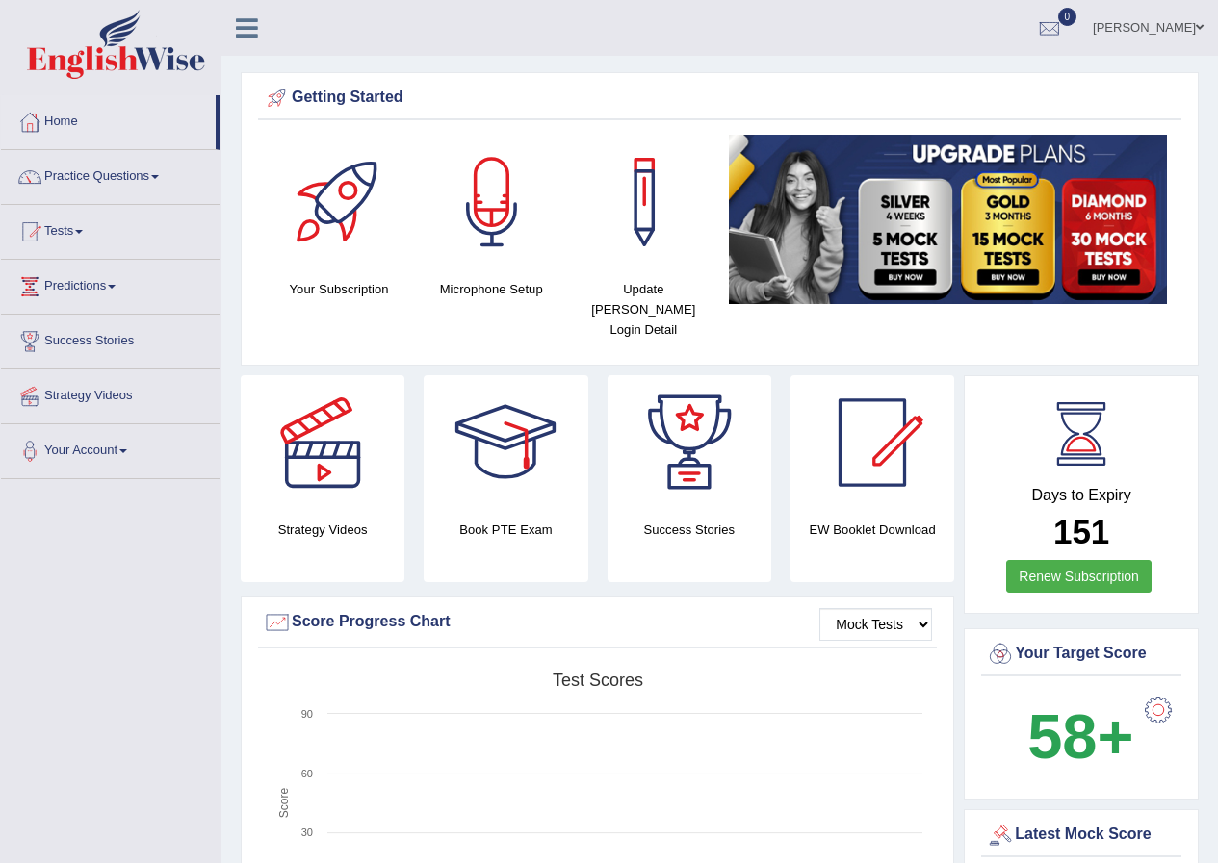
click at [1197, 24] on span at bounding box center [1199, 27] width 8 height 13
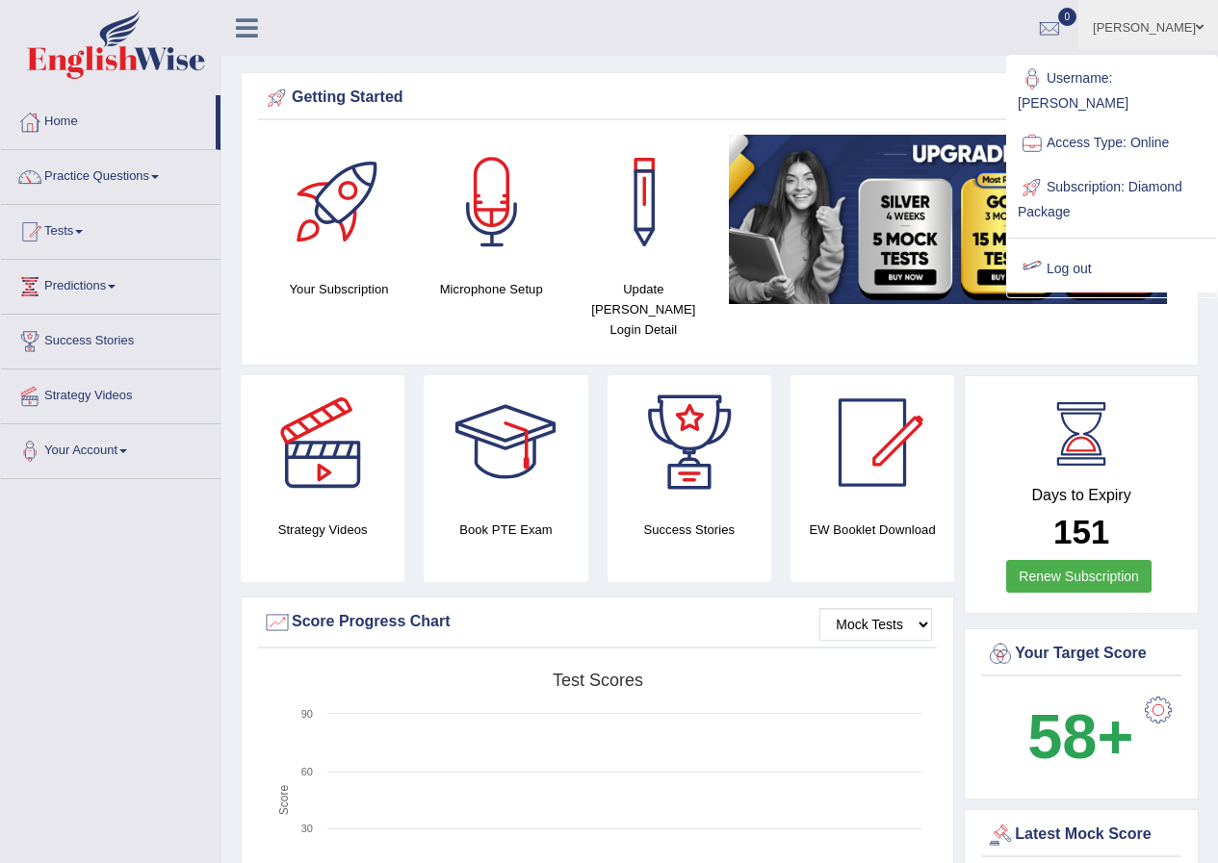
click at [1074, 247] on link "Log out" at bounding box center [1112, 269] width 208 height 44
